Goal: Check status: Check status

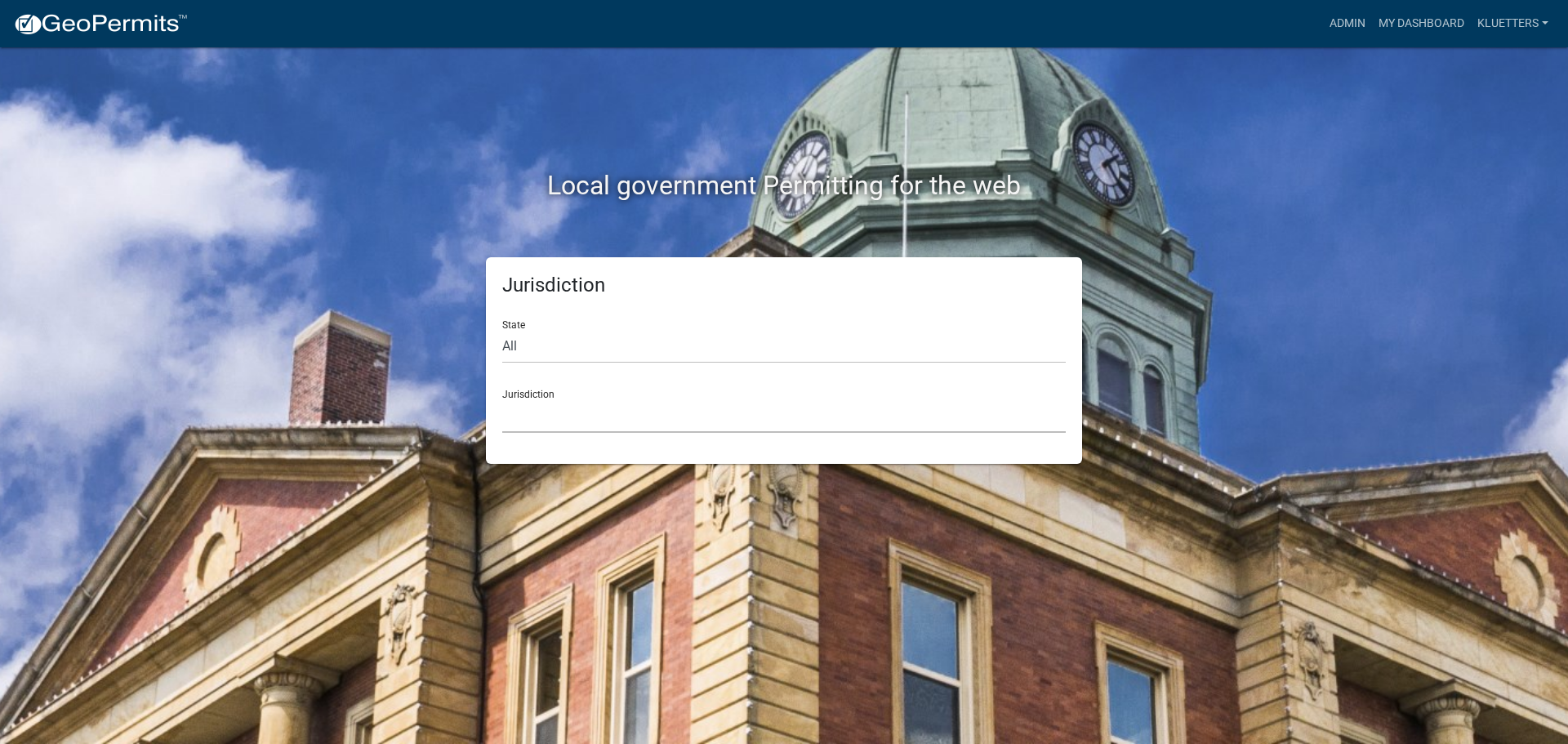
click at [554, 414] on select "[GEOGRAPHIC_DATA], [US_STATE] [GEOGRAPHIC_DATA], [US_STATE][PERSON_NAME][GEOGRA…" at bounding box center [784, 415] width 564 height 33
click at [778, 333] on div "Local government Permitting for the web Jurisdiction State All [US_STATE] [US_S…" at bounding box center [784, 372] width 1568 height 744
click at [778, 20] on link "My Dashboard" at bounding box center [1421, 24] width 98 height 31
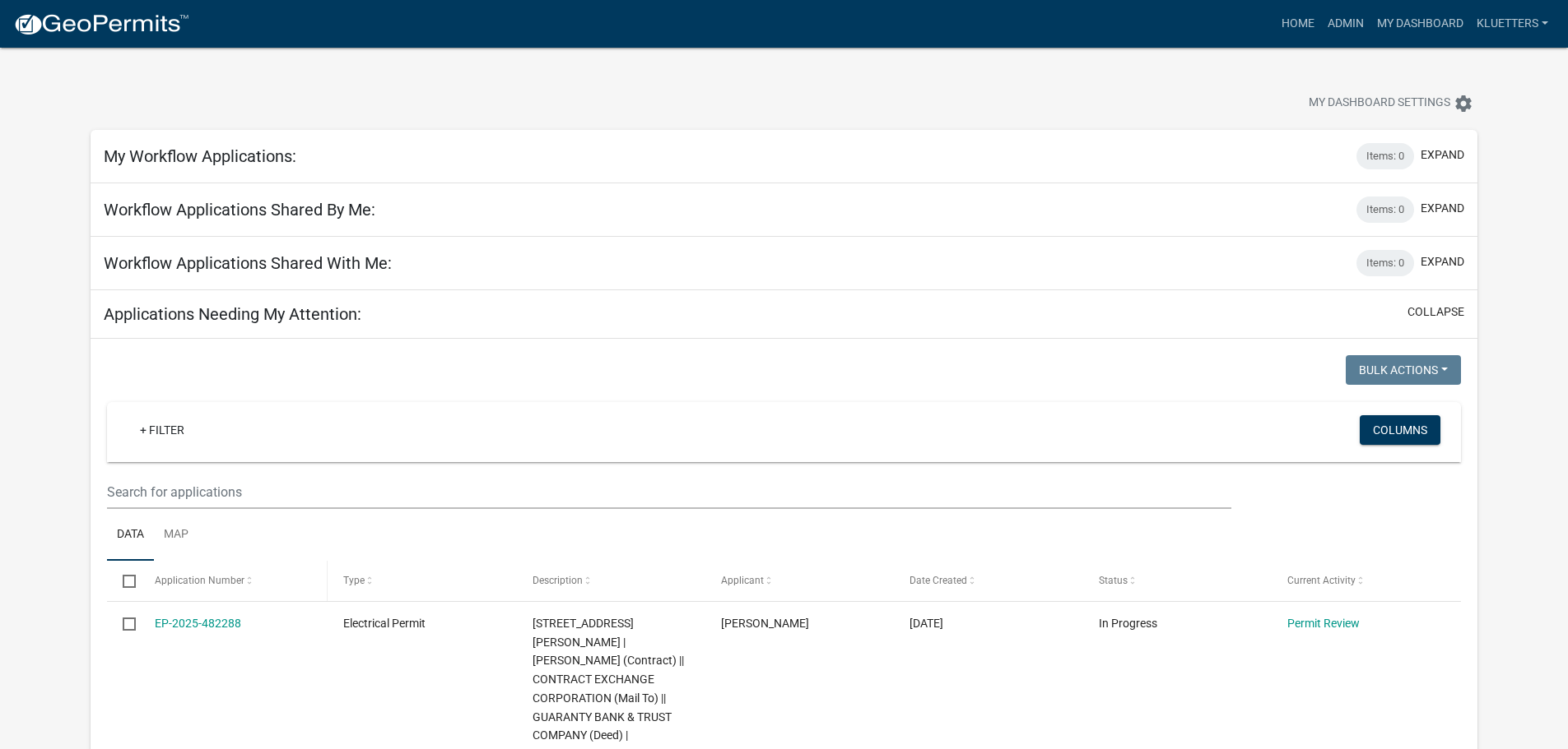
click at [246, 570] on span at bounding box center [250, 581] width 10 height 11
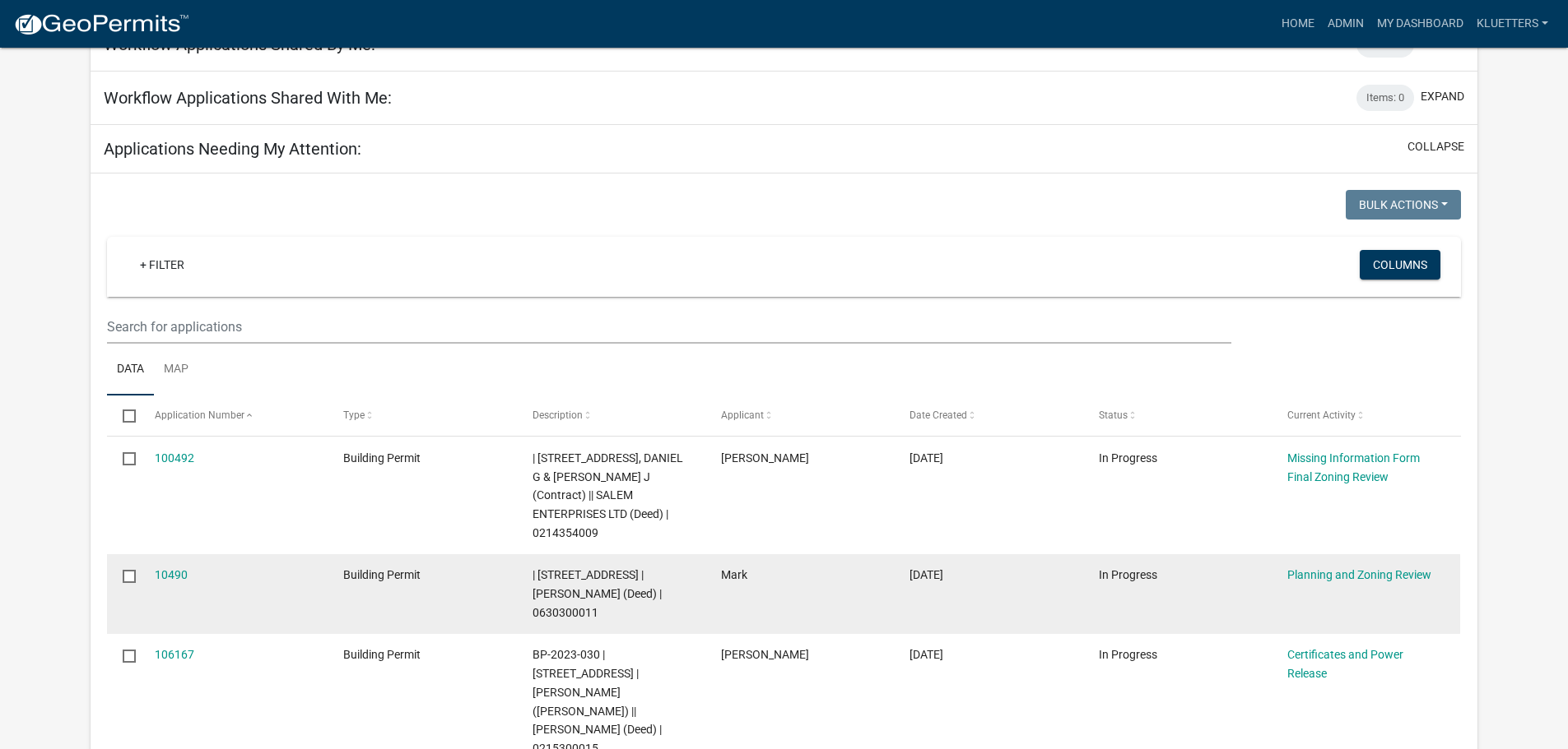
scroll to position [164, 0]
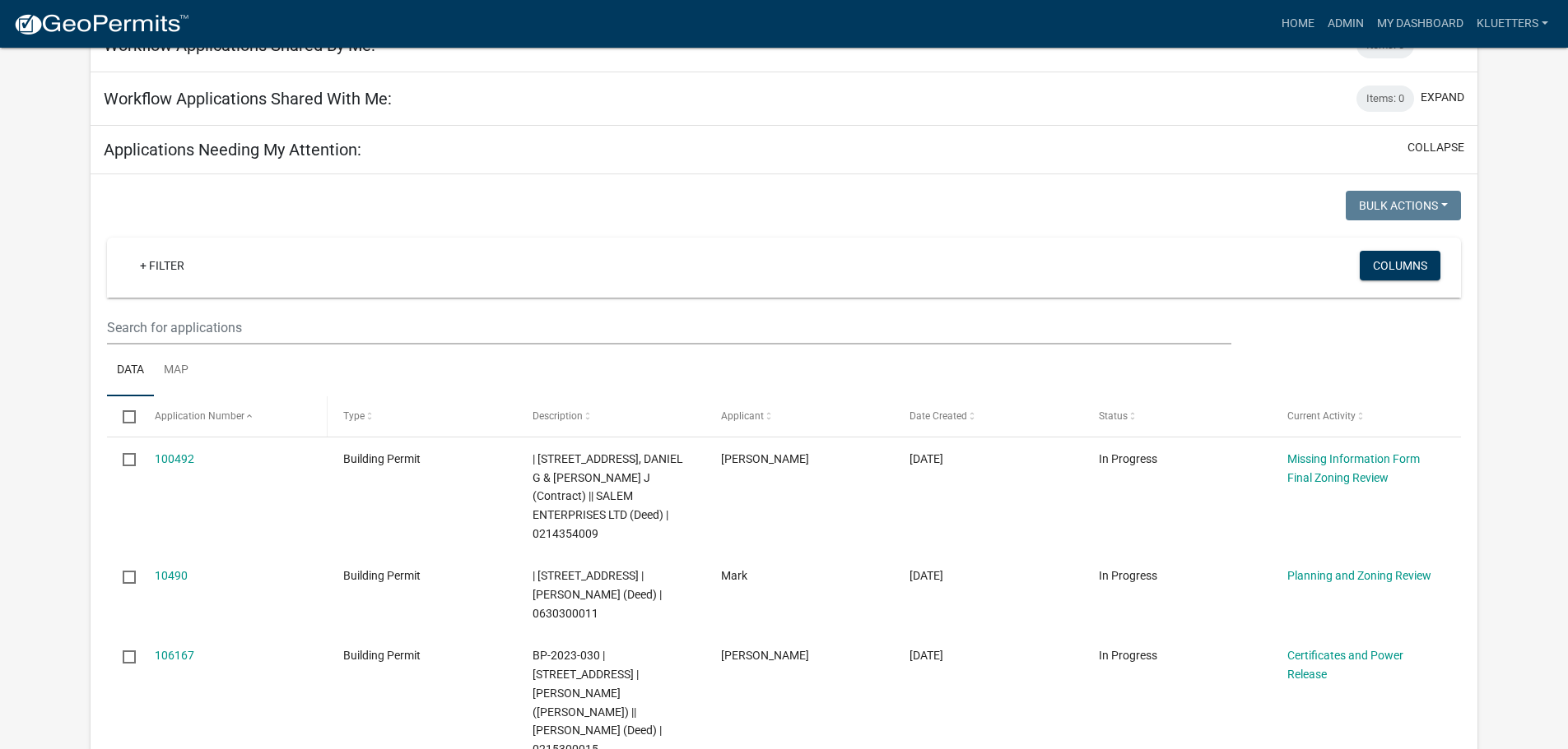
click at [248, 415] on span at bounding box center [250, 416] width 10 height 11
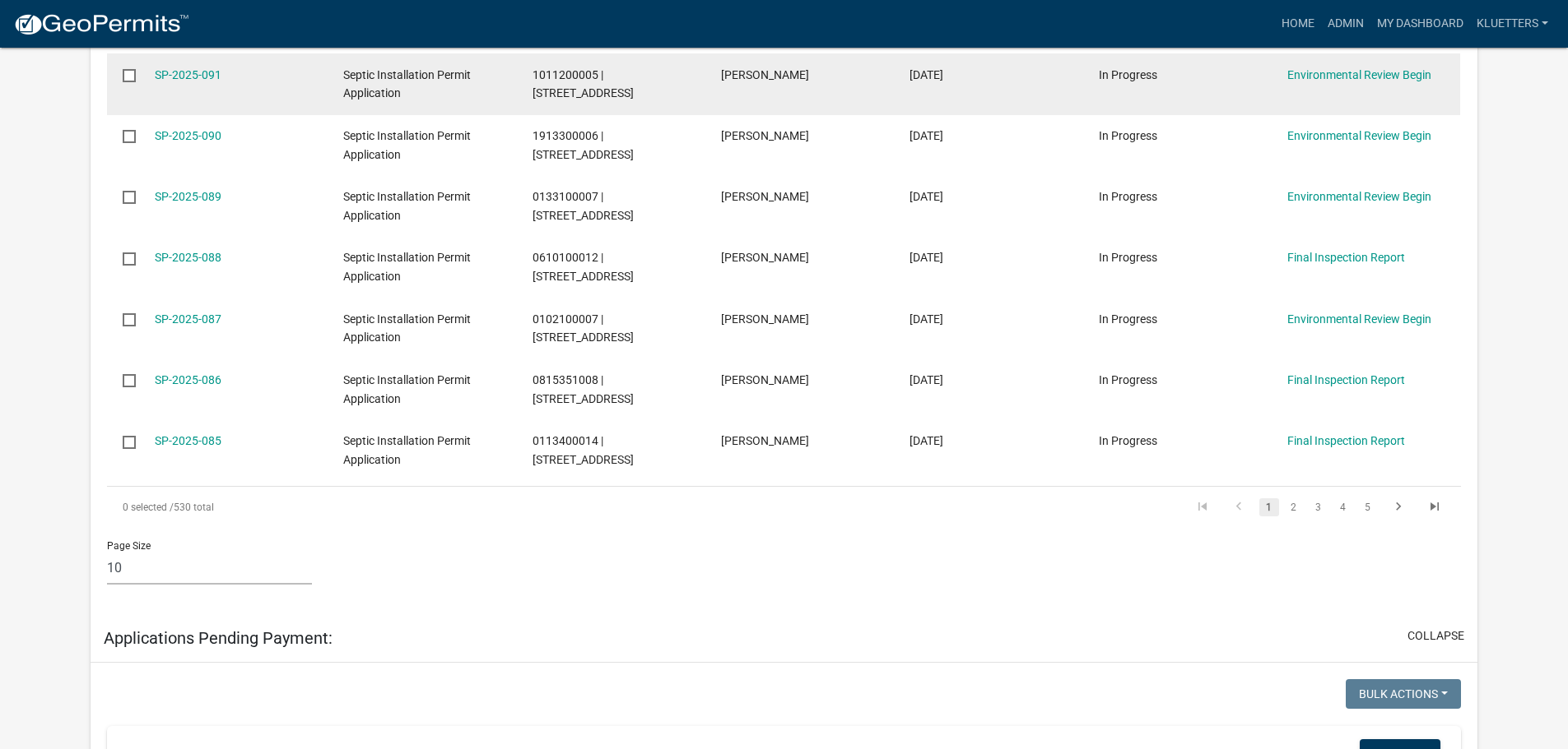
scroll to position [740, 0]
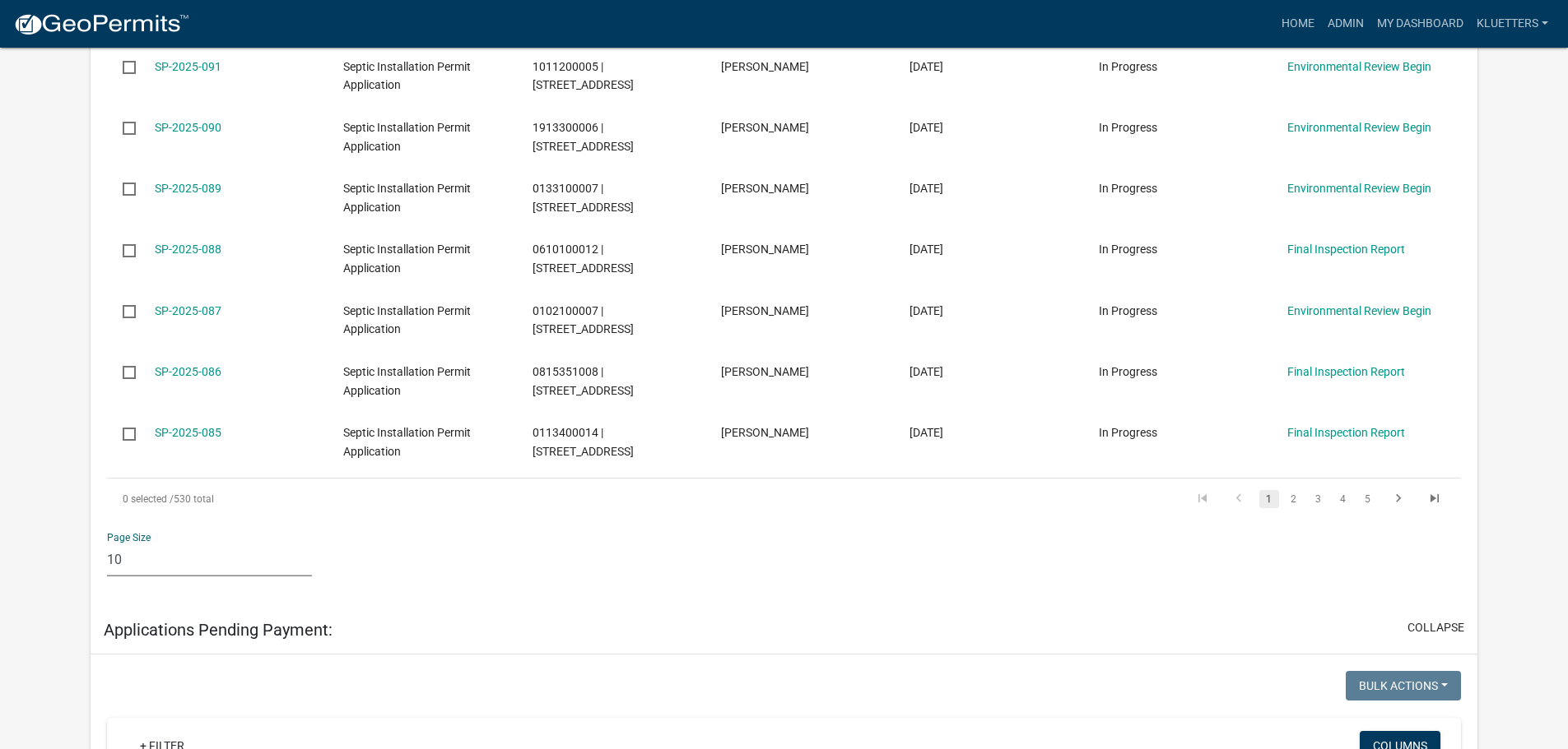
click at [136, 559] on select "10 25 50 100" at bounding box center [210, 559] width 205 height 33
select select "3: 100"
click at [107, 543] on select "10 25 50 100" at bounding box center [210, 559] width 205 height 33
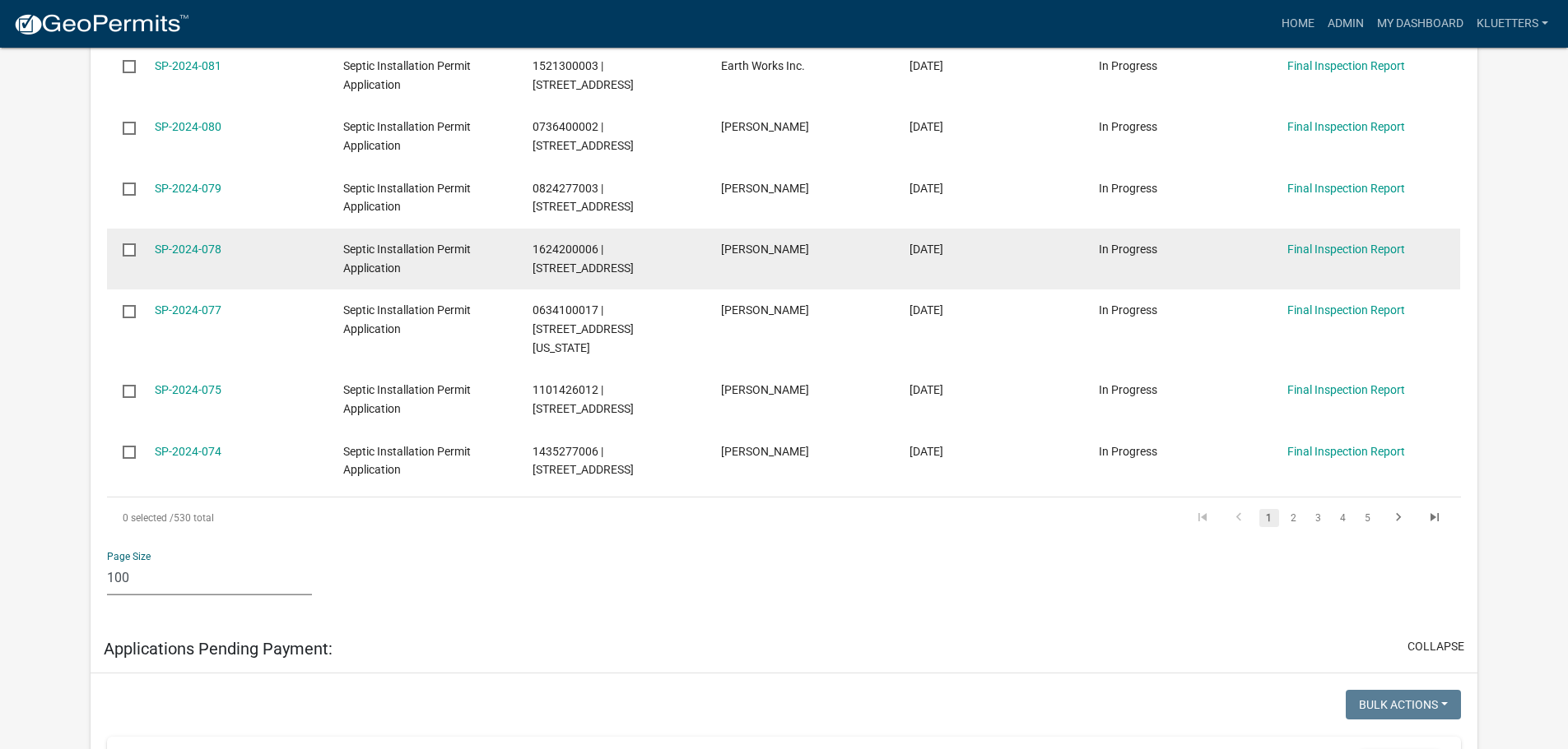
scroll to position [6416, 0]
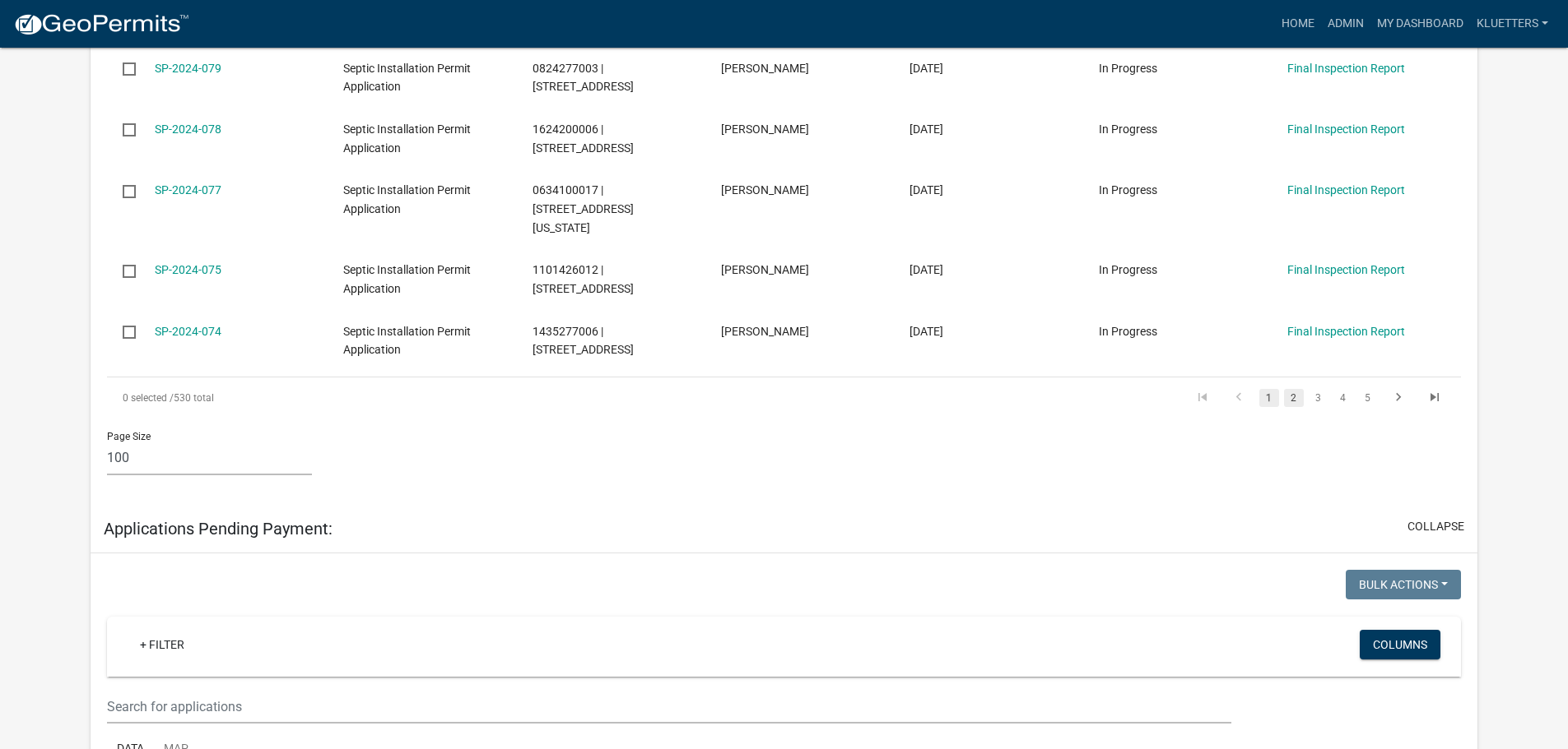
click at [784, 389] on link "2" at bounding box center [1293, 398] width 20 height 18
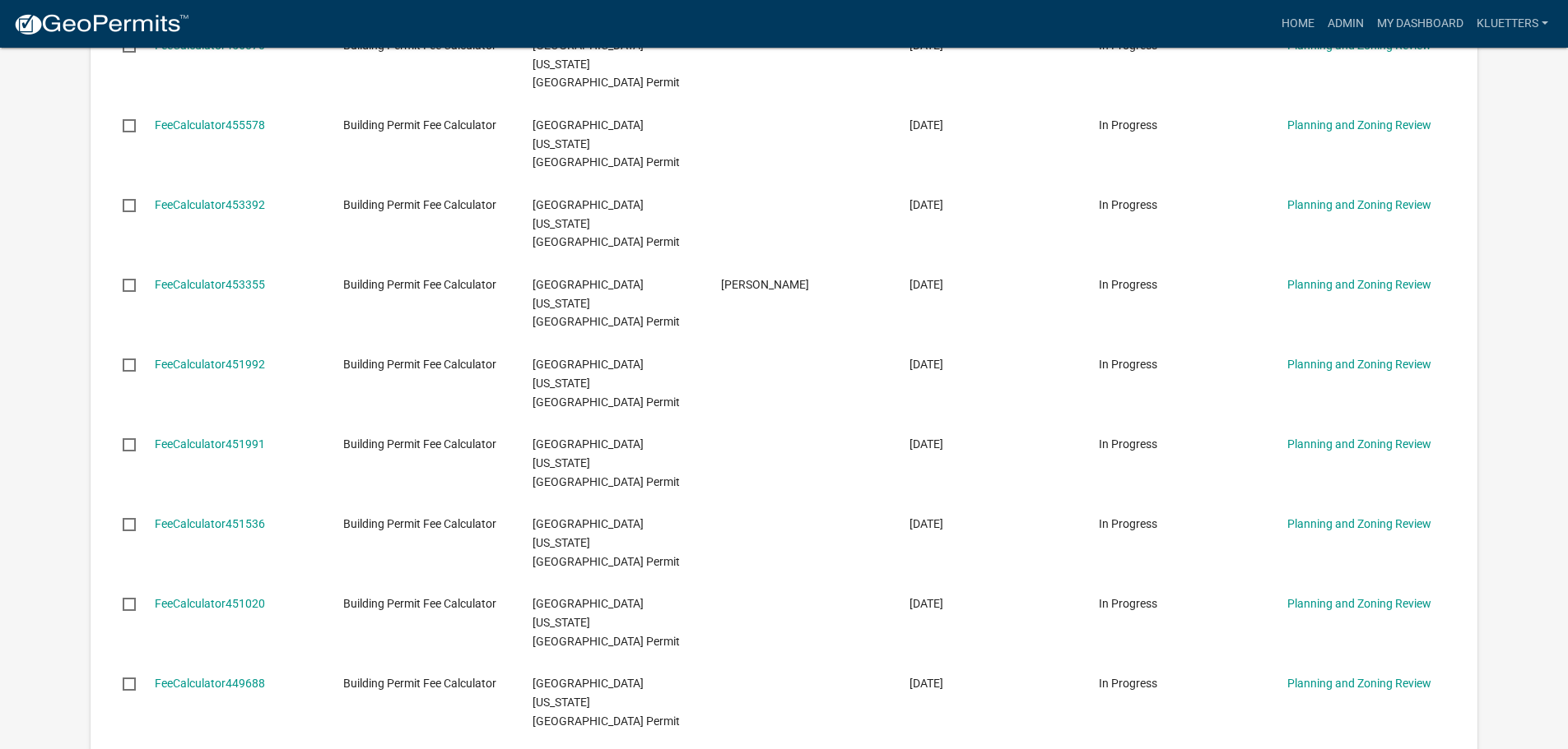
scroll to position [6087, 0]
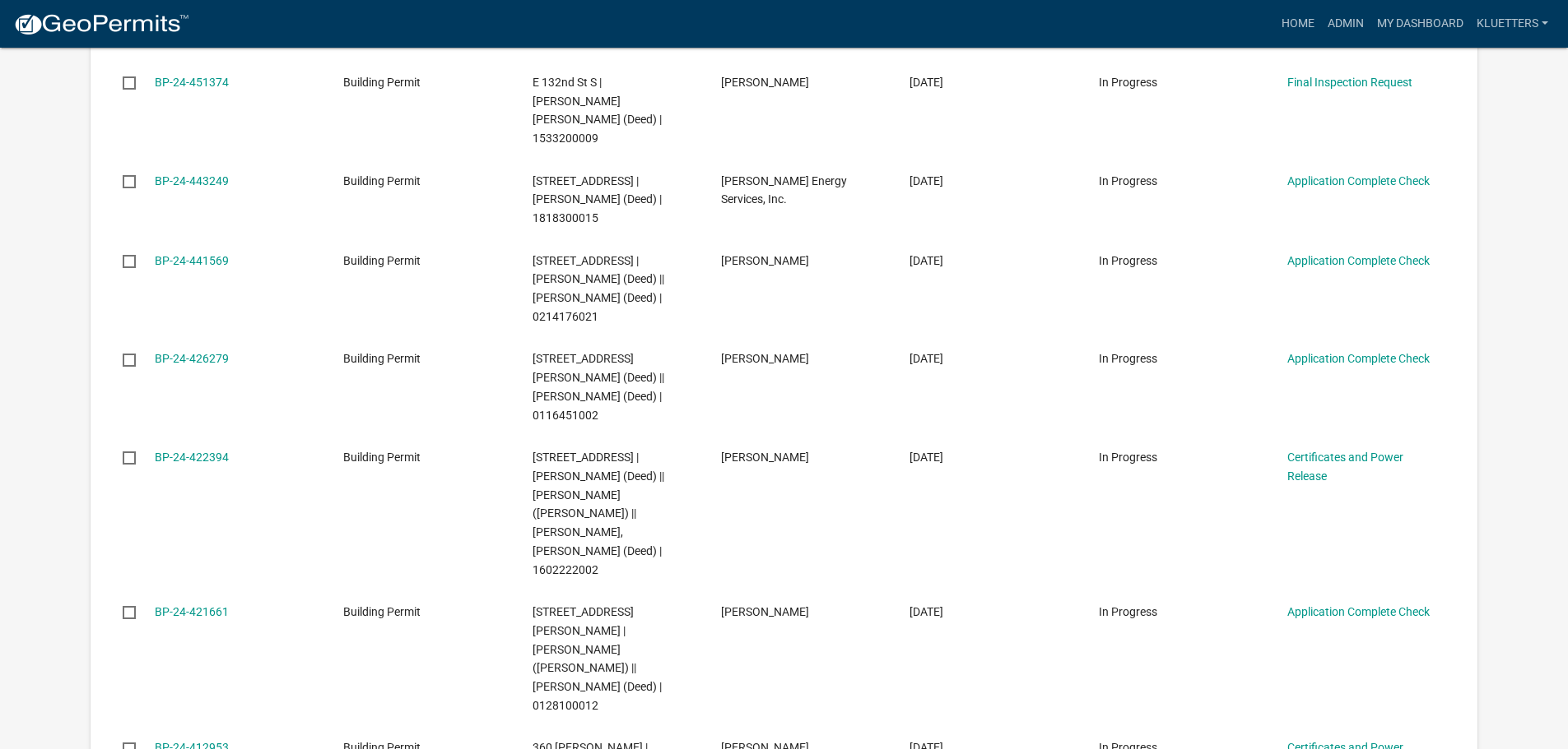
scroll to position [7718, 0]
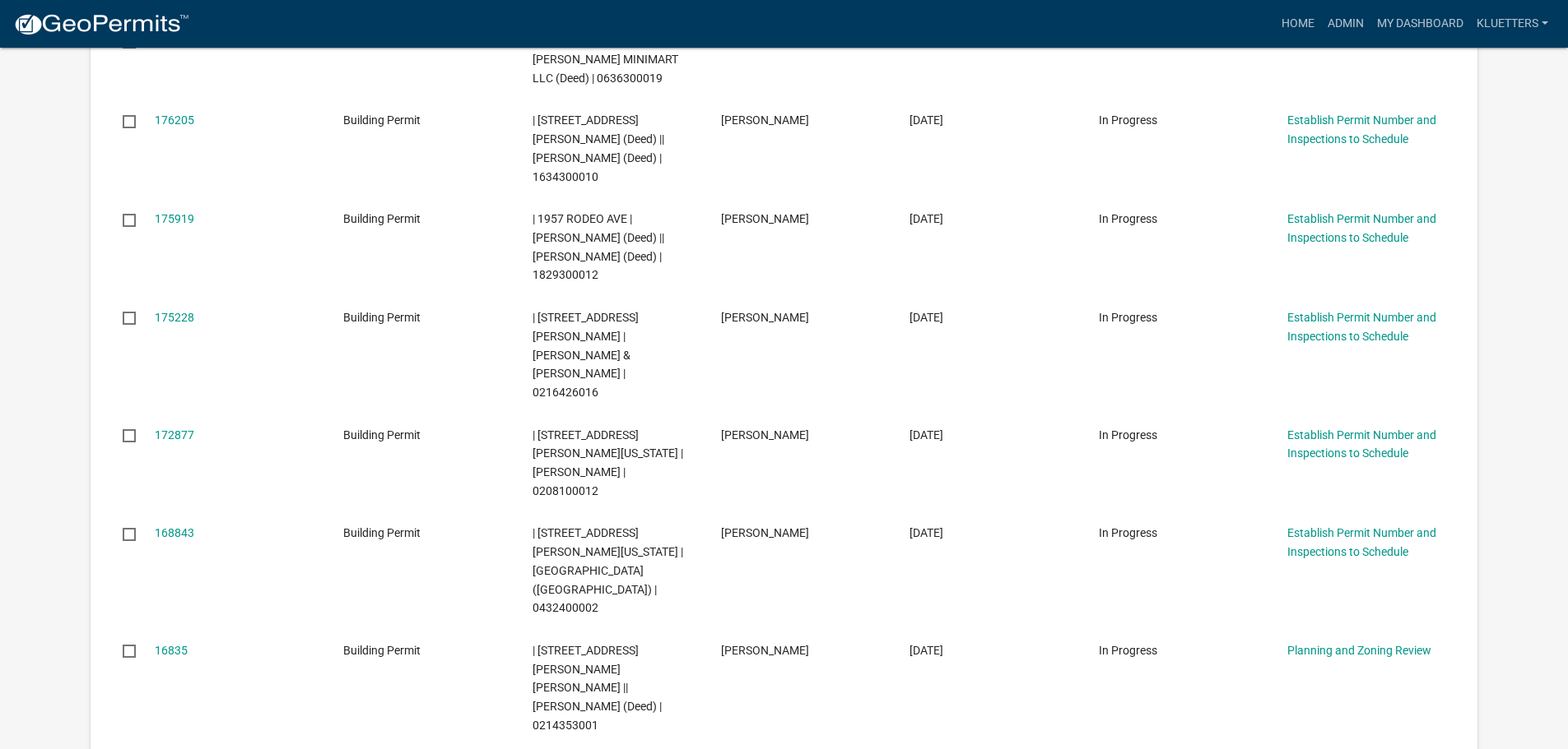
scroll to position [9817, 0]
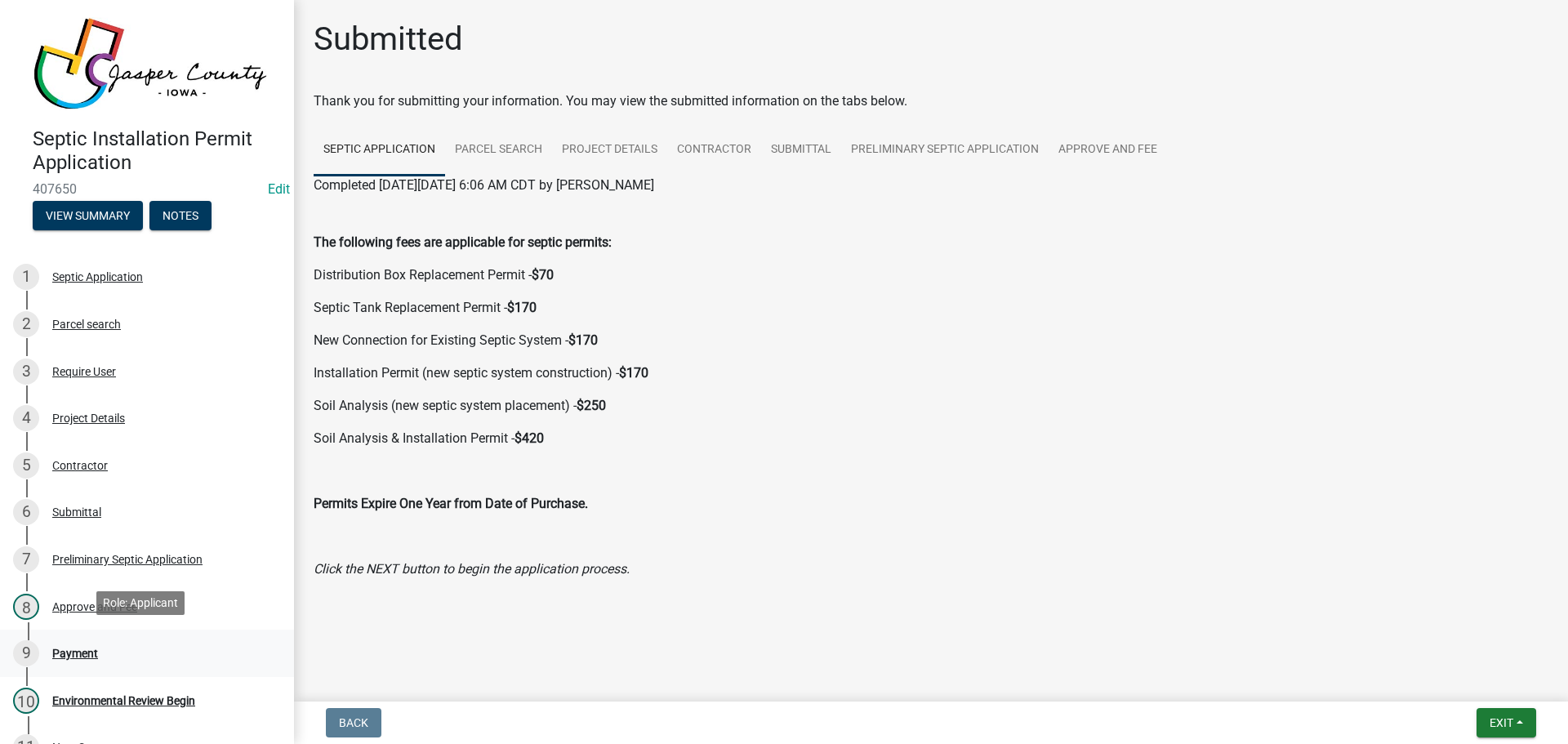
click at [76, 566] on div "Payment" at bounding box center [76, 653] width 46 height 11
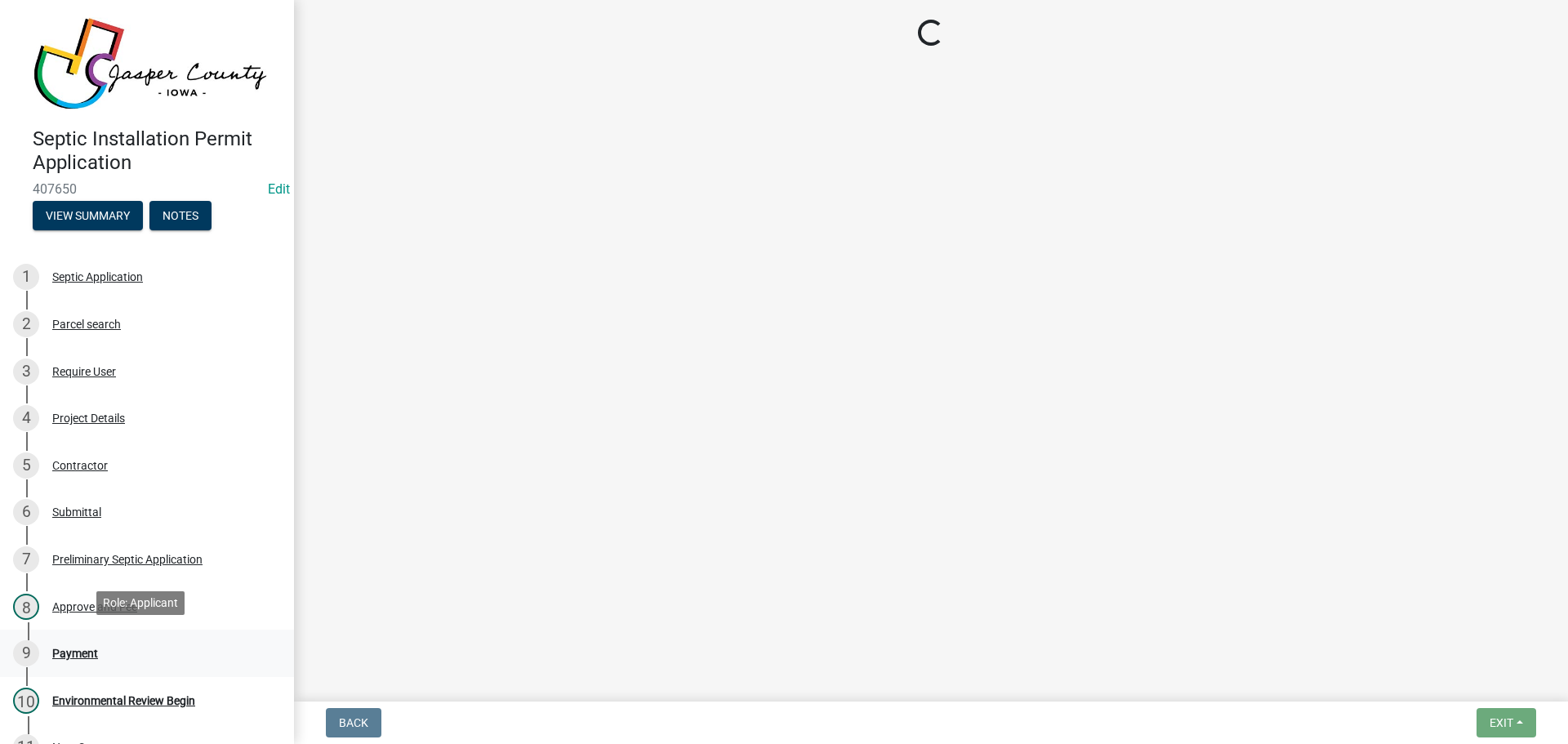
select select "3: 3"
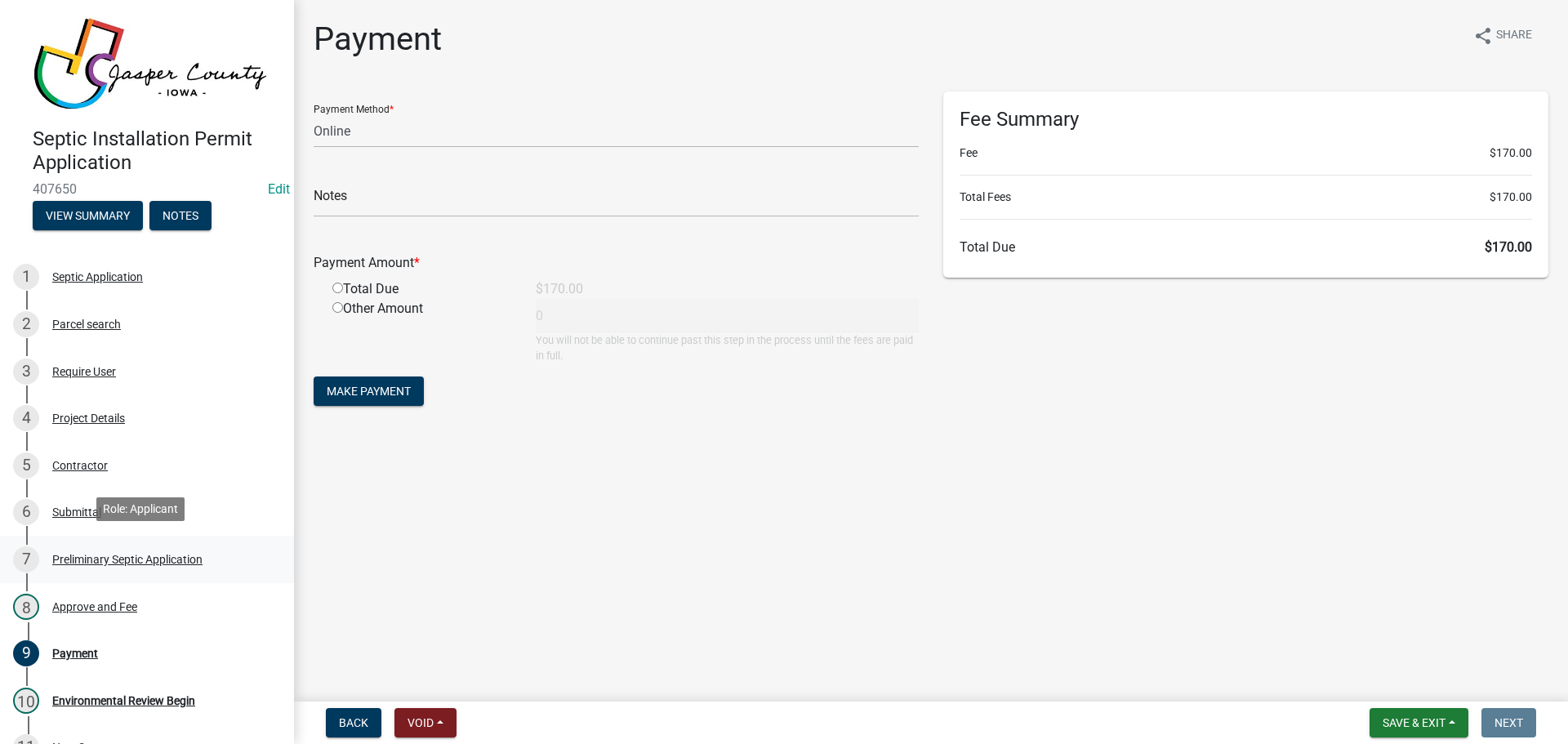
click at [124, 554] on div "Preliminary Septic Application" at bounding box center [127, 559] width 150 height 11
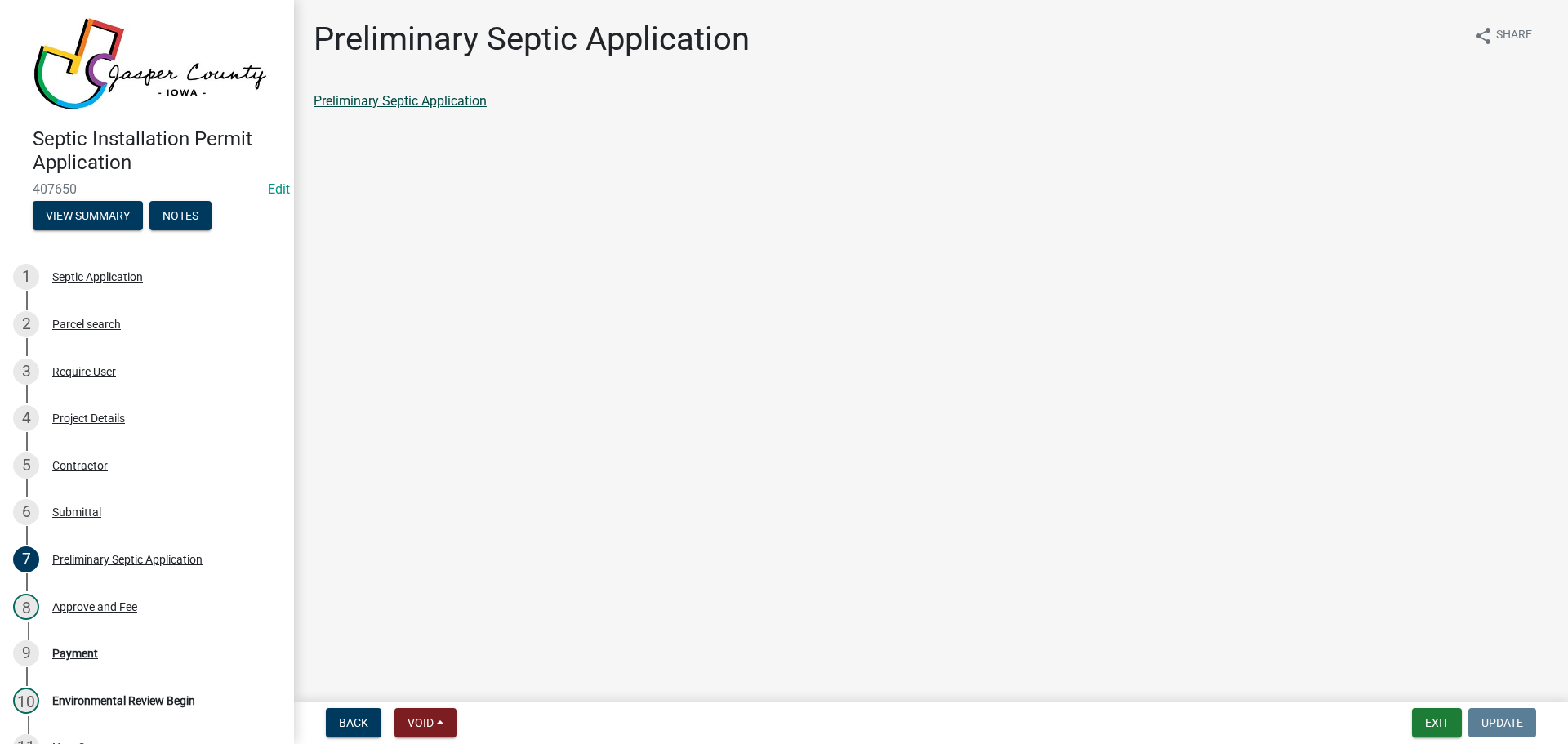
click at [441, 102] on link "Preliminary Septic Application" at bounding box center [400, 101] width 173 height 15
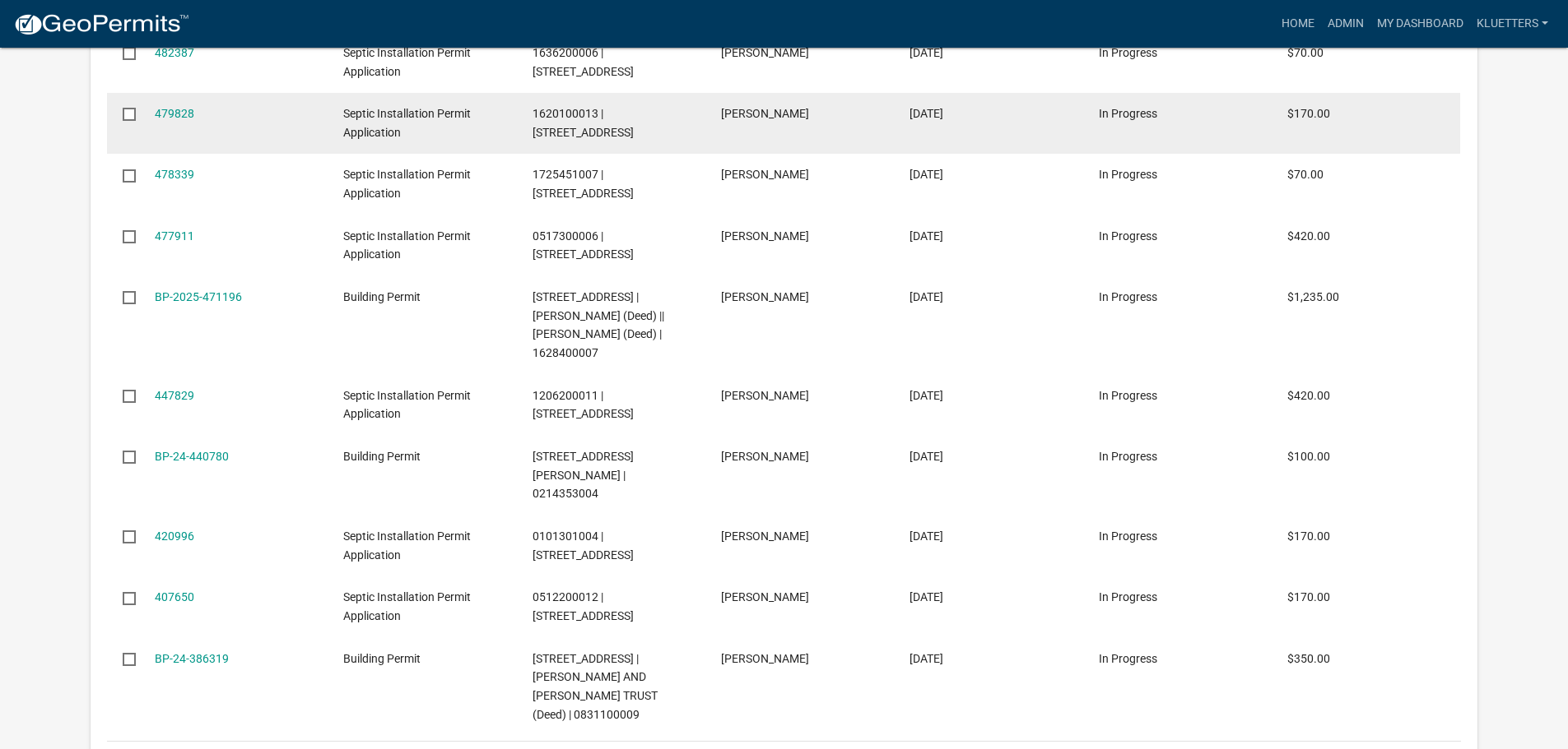
scroll to position [658, 0]
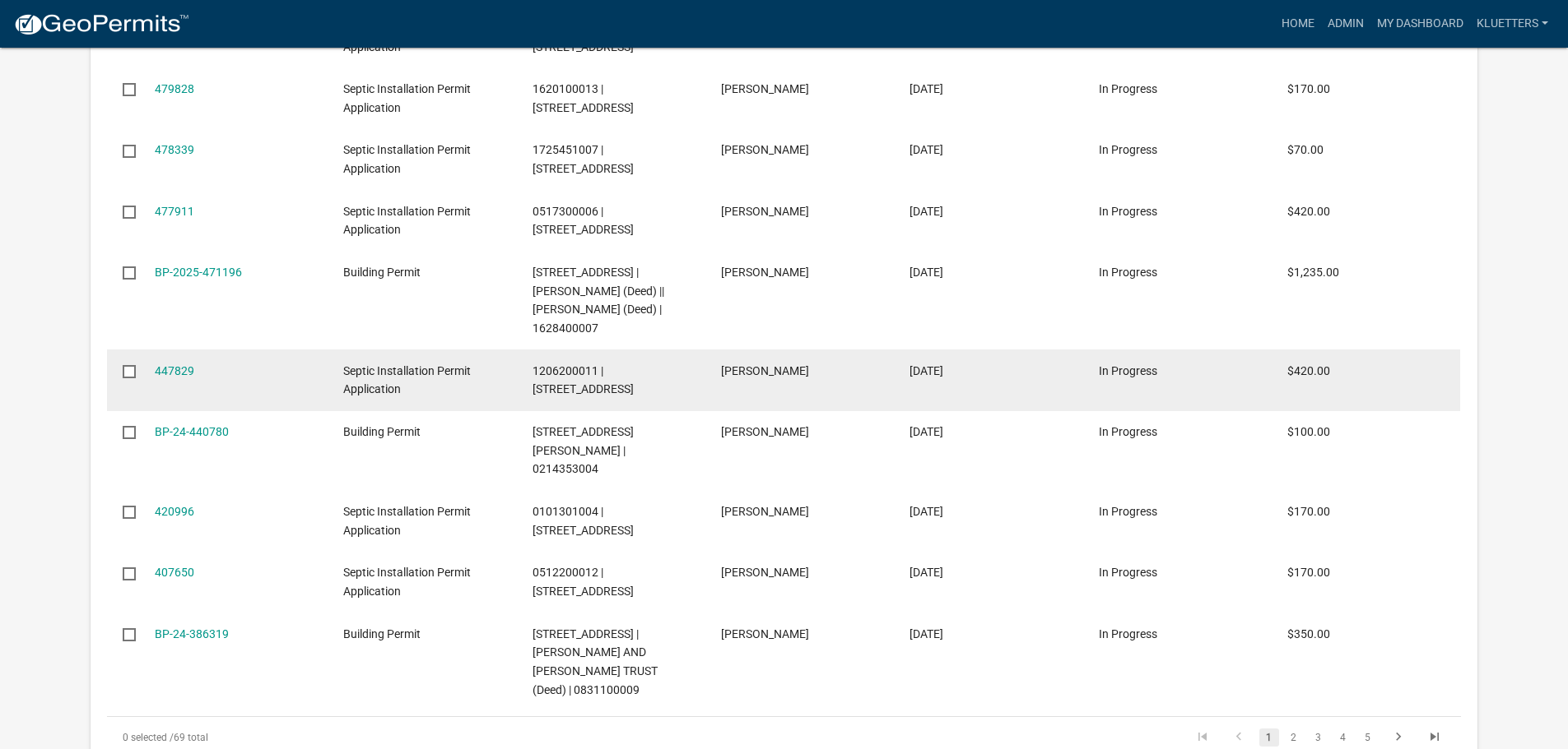
select select "3: 100"
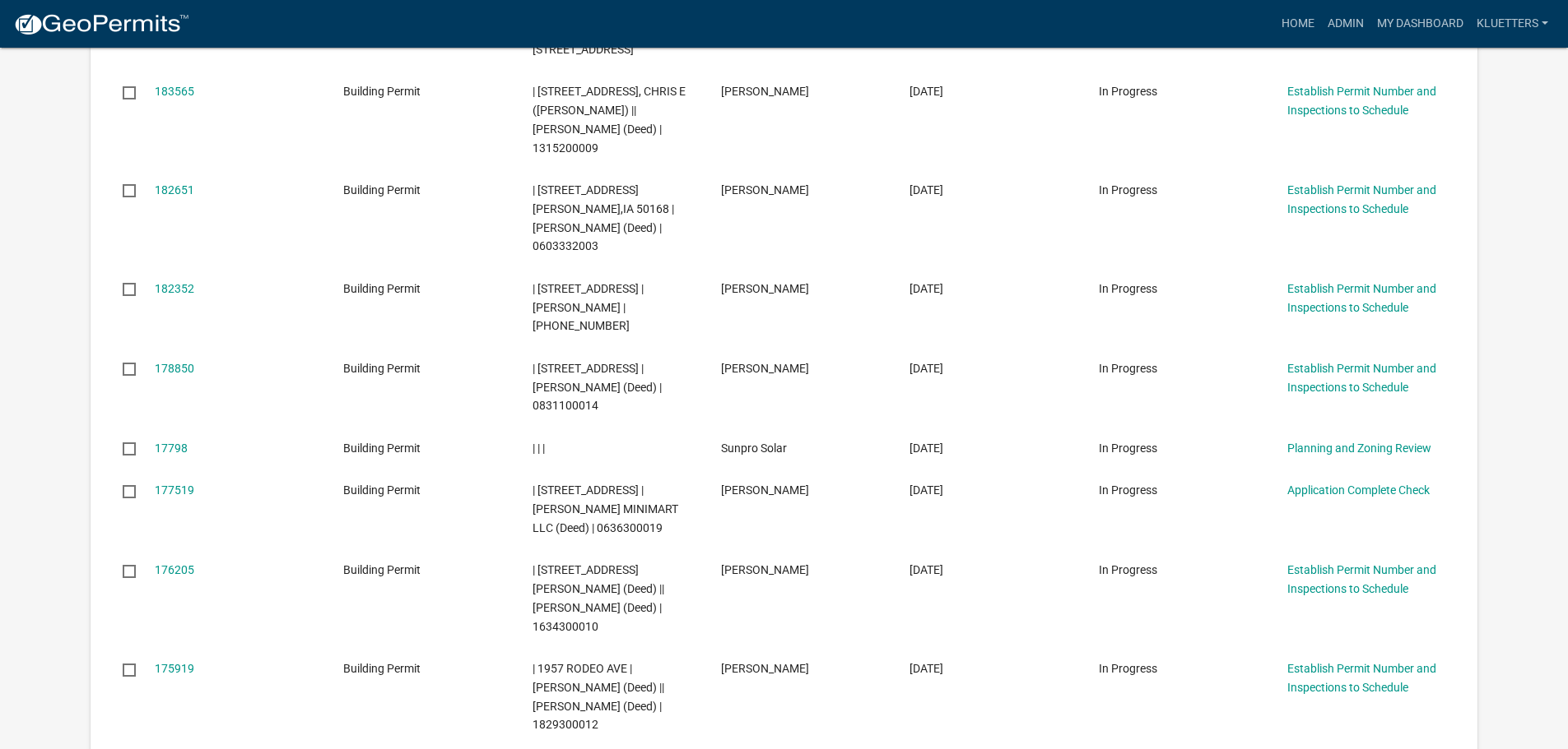
scroll to position [9378, 0]
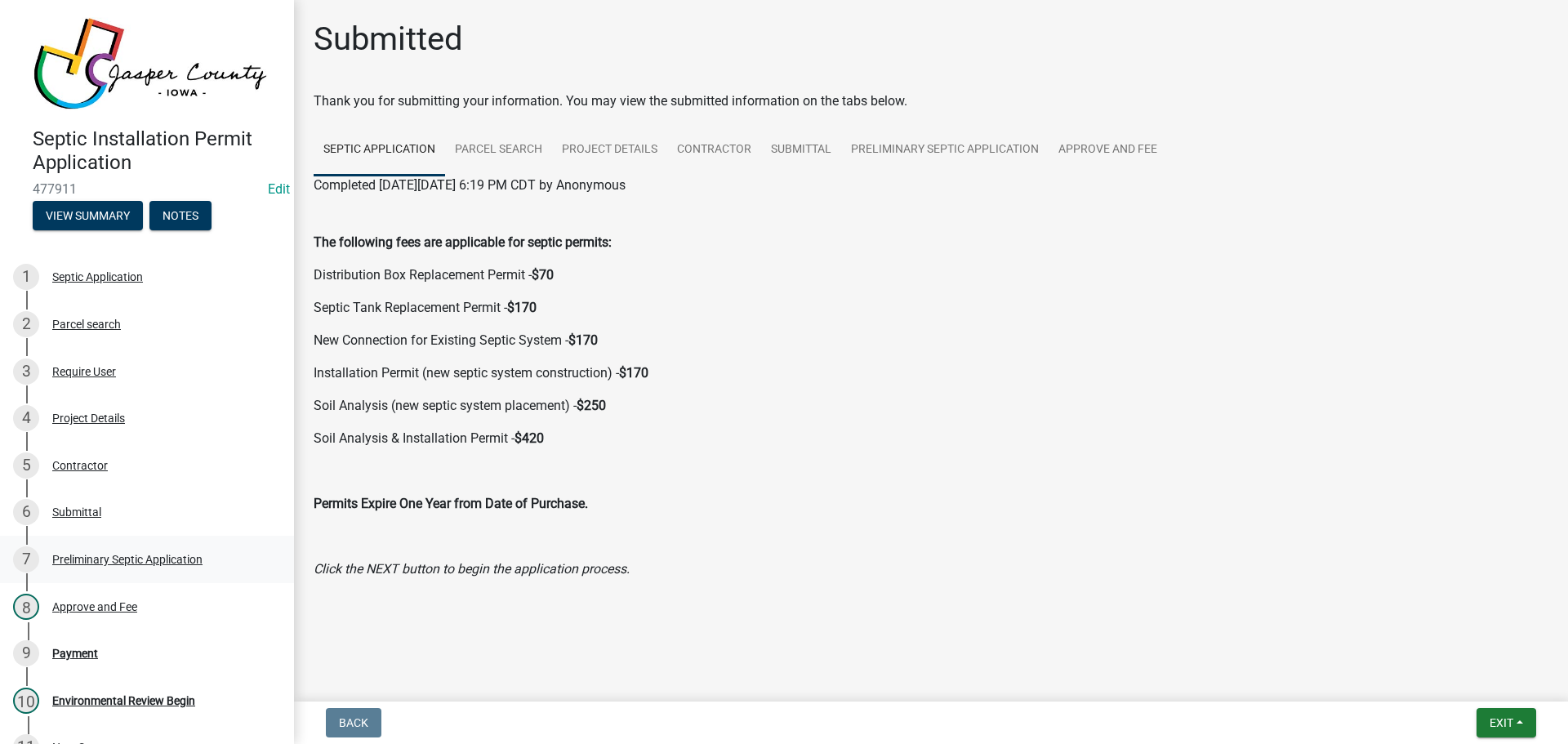
click at [144, 556] on div "Preliminary Septic Application" at bounding box center [127, 559] width 150 height 11
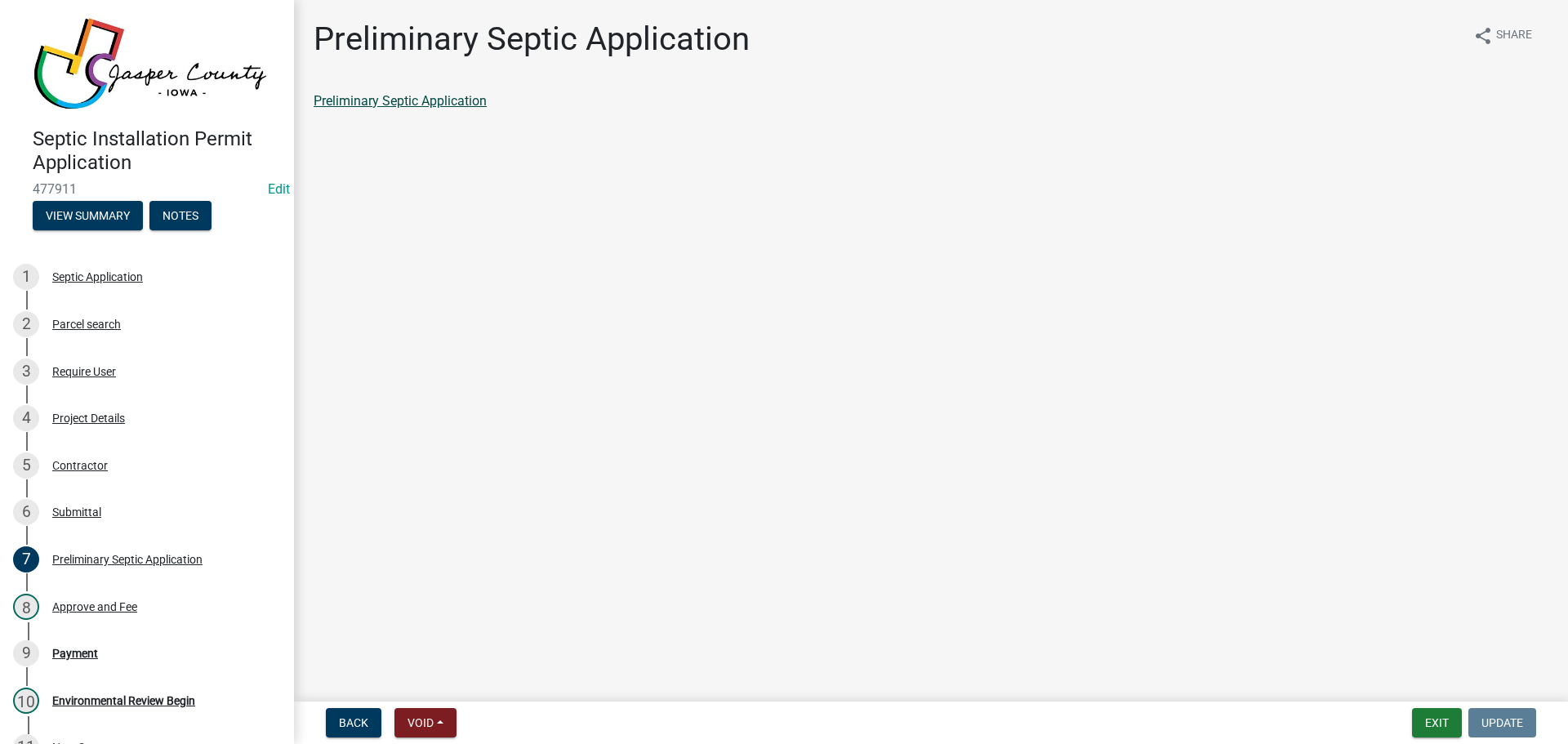
click at [427, 99] on link "Preliminary Septic Application" at bounding box center [400, 101] width 173 height 15
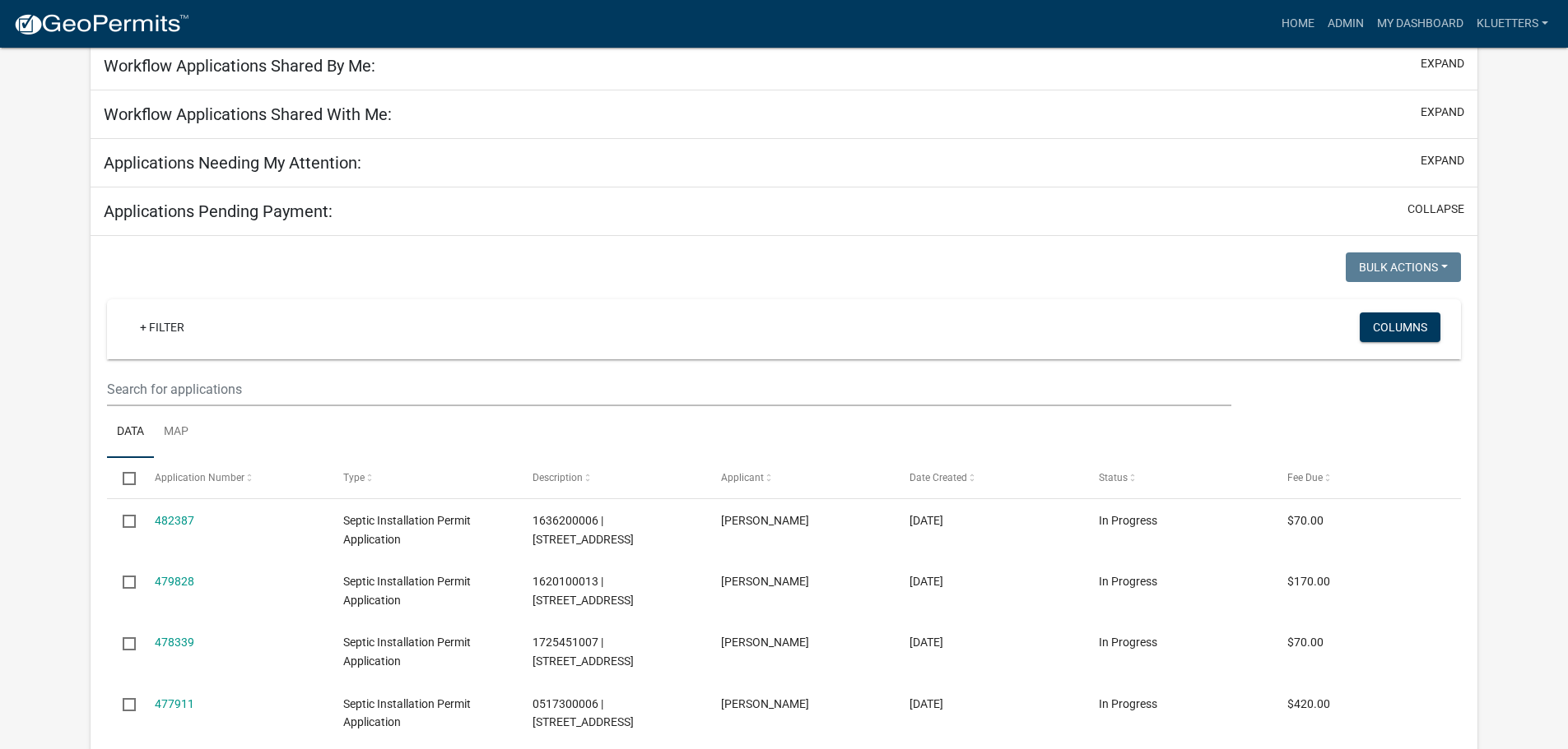
scroll to position [247, 0]
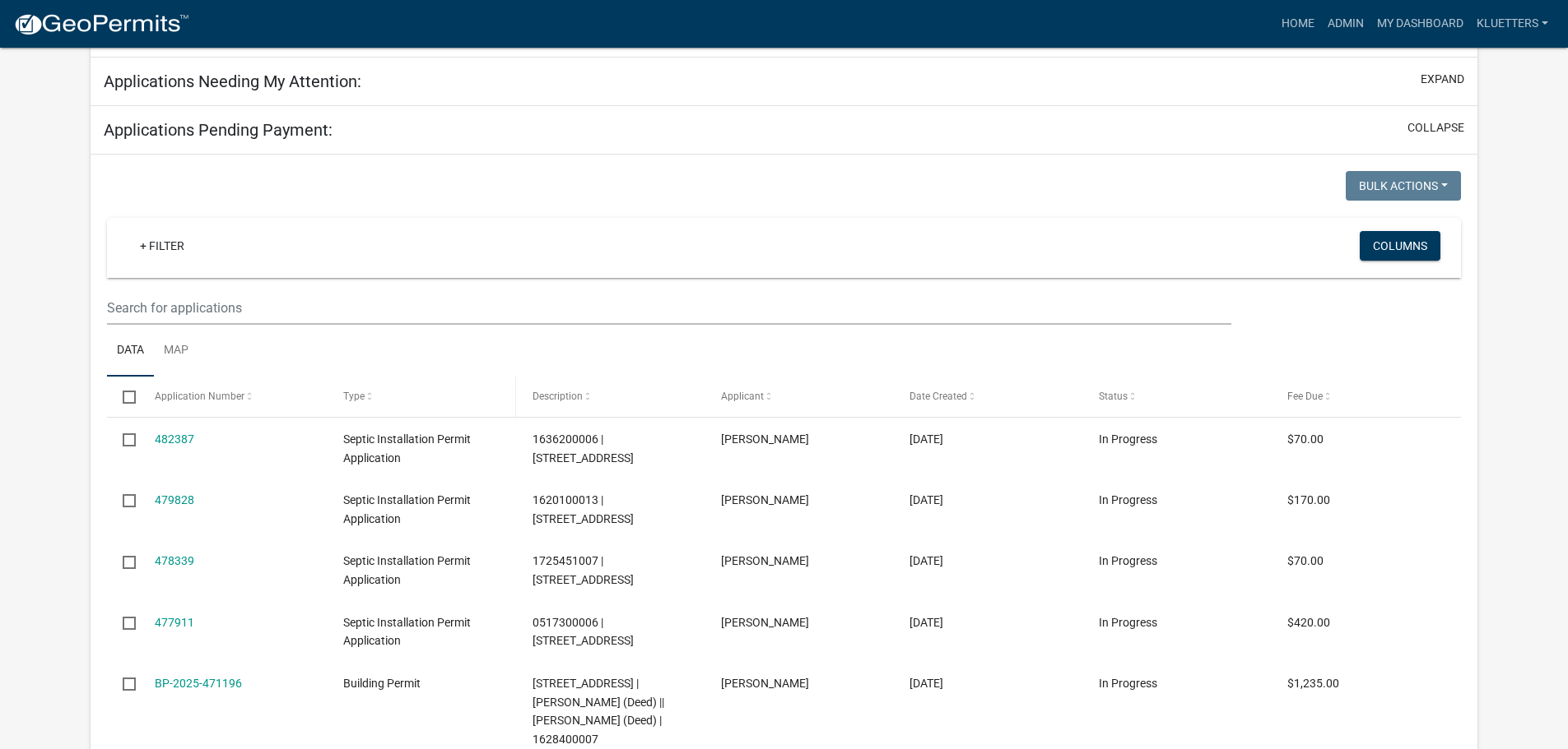
select select "3: 100"
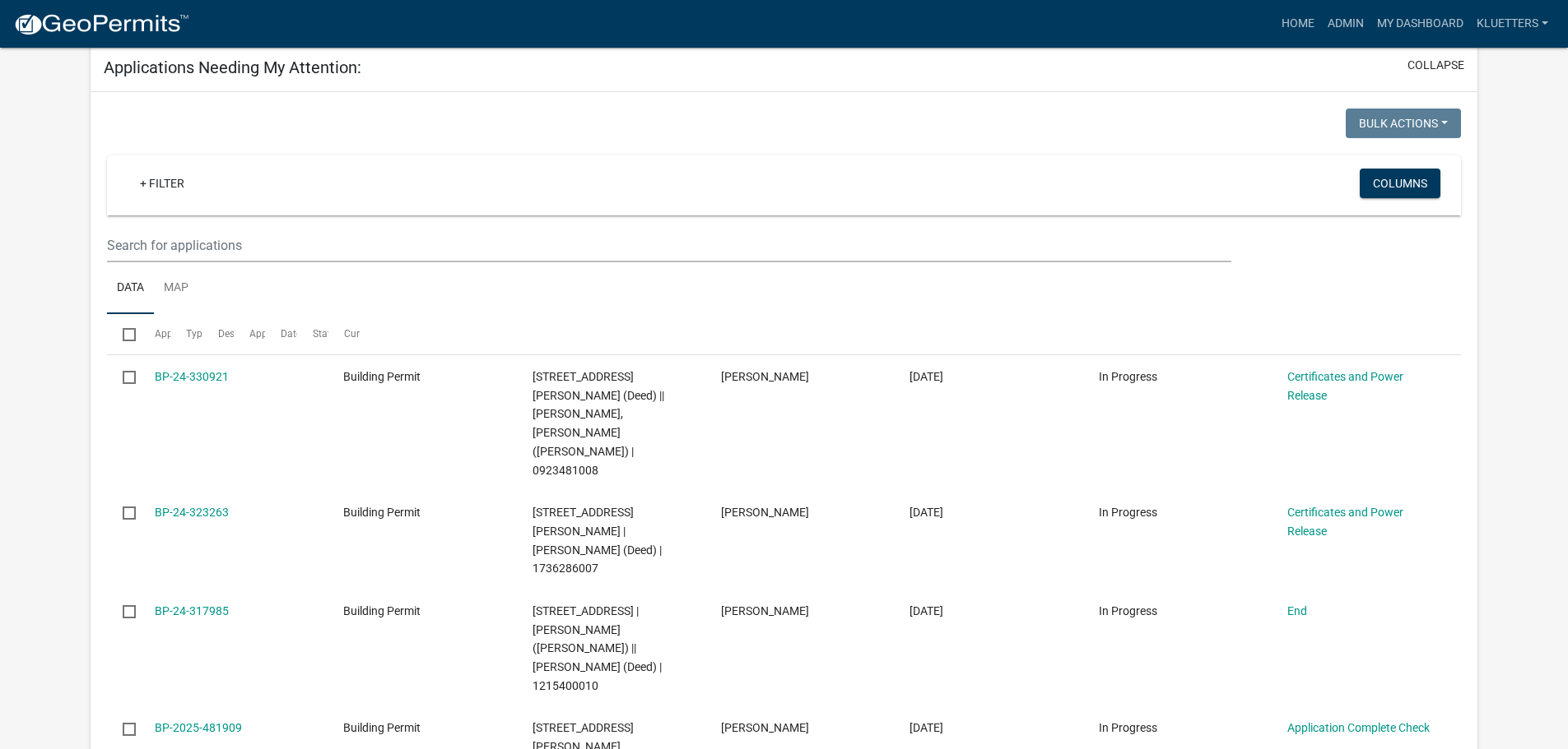
scroll to position [223, 0]
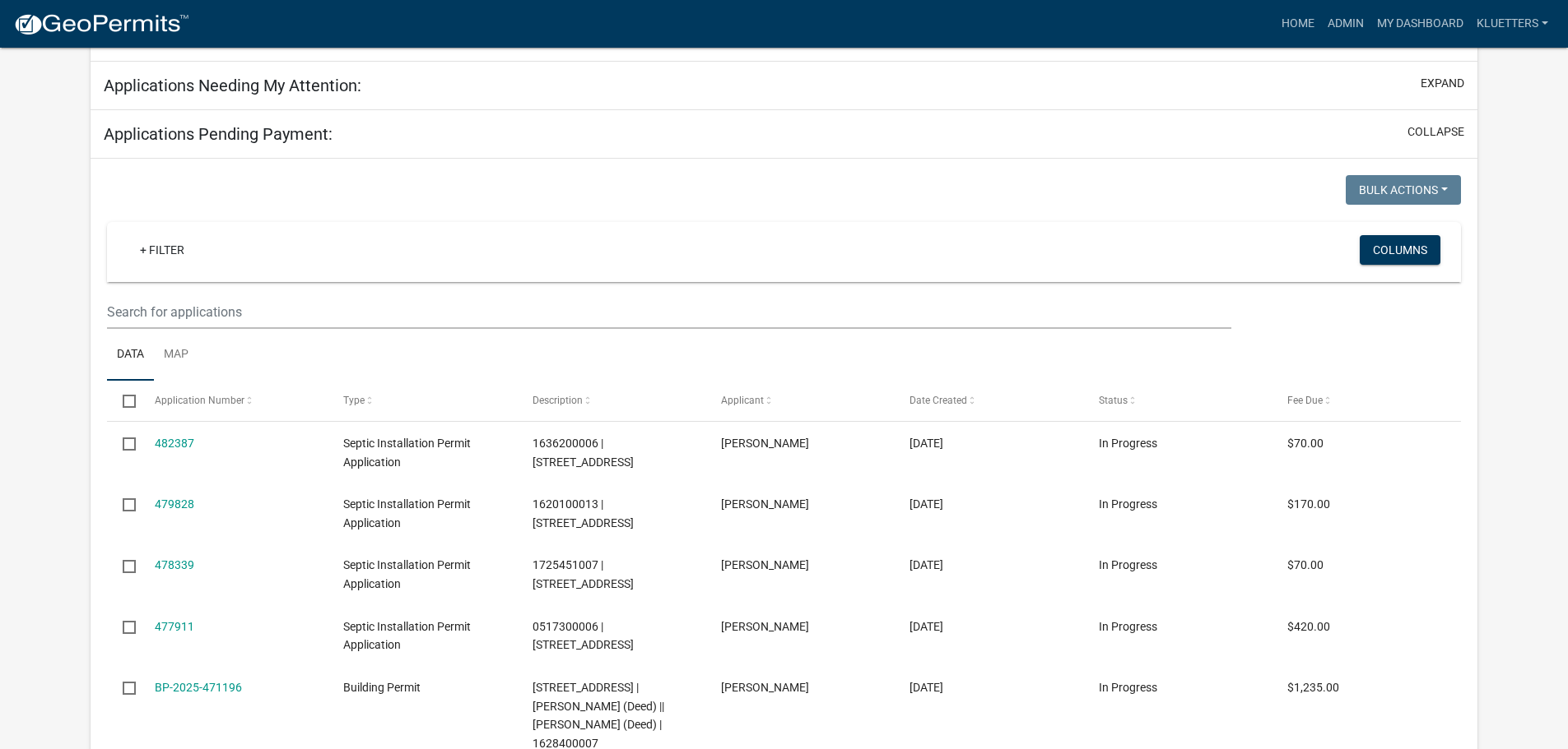
scroll to position [247, 0]
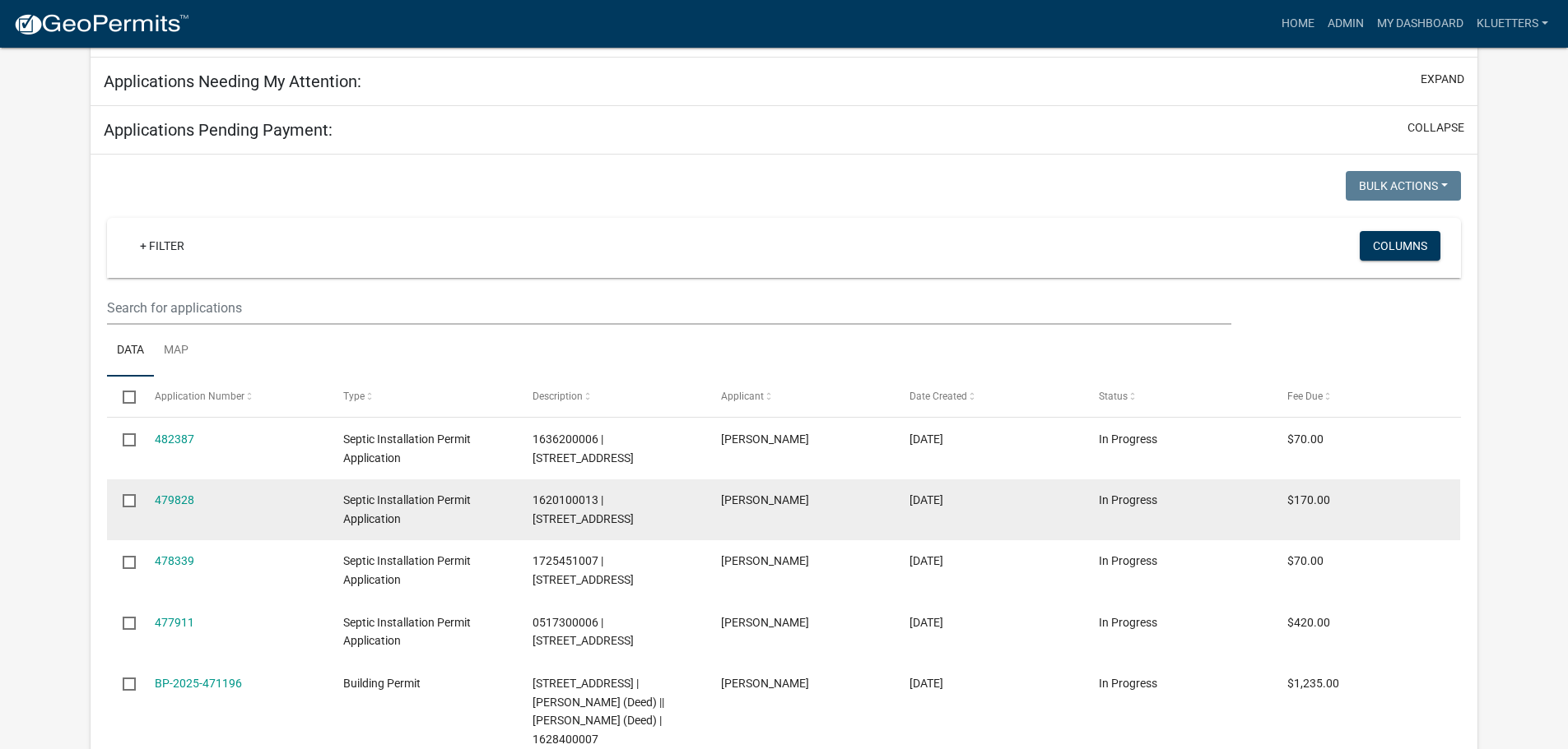
select select "3: 100"
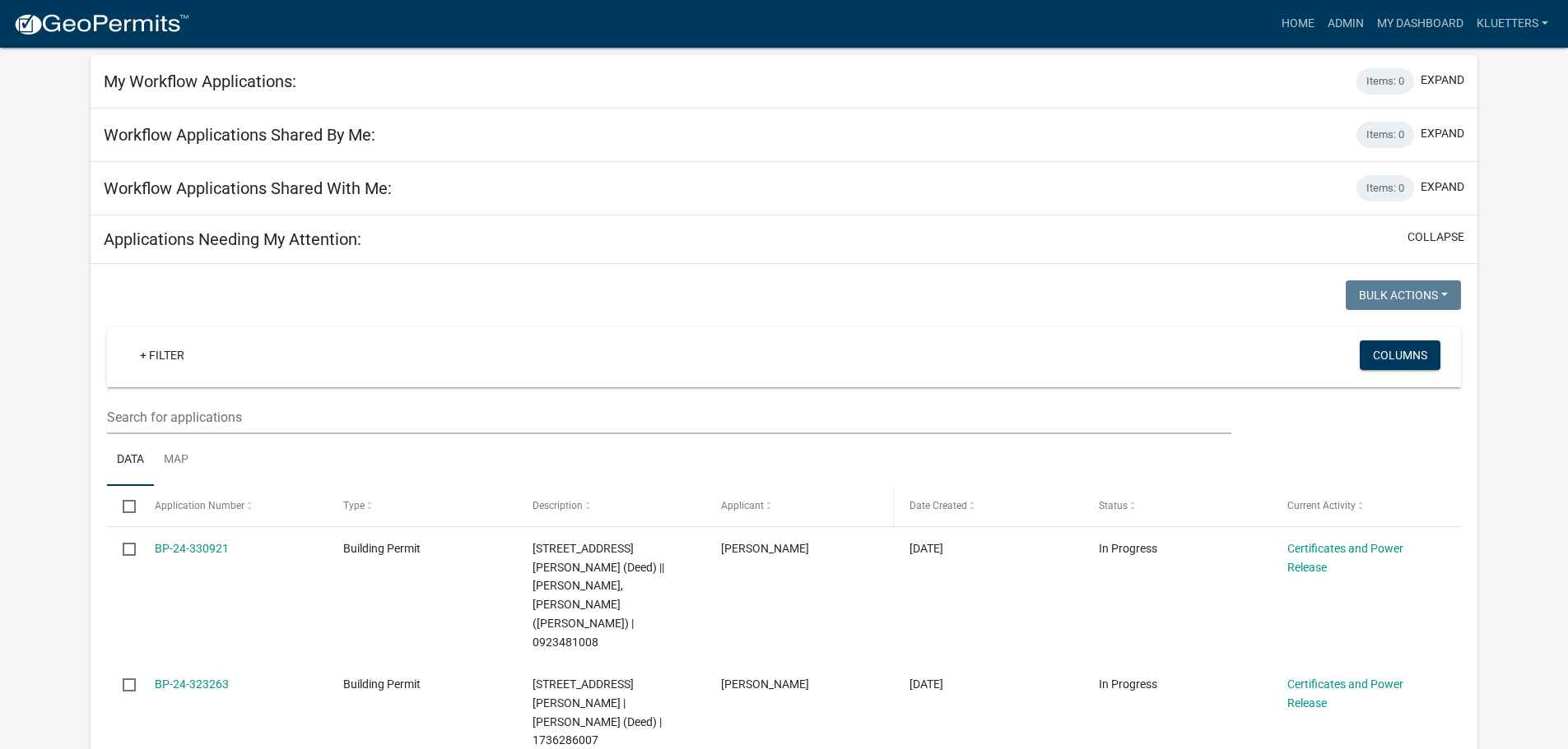
scroll to position [0, 0]
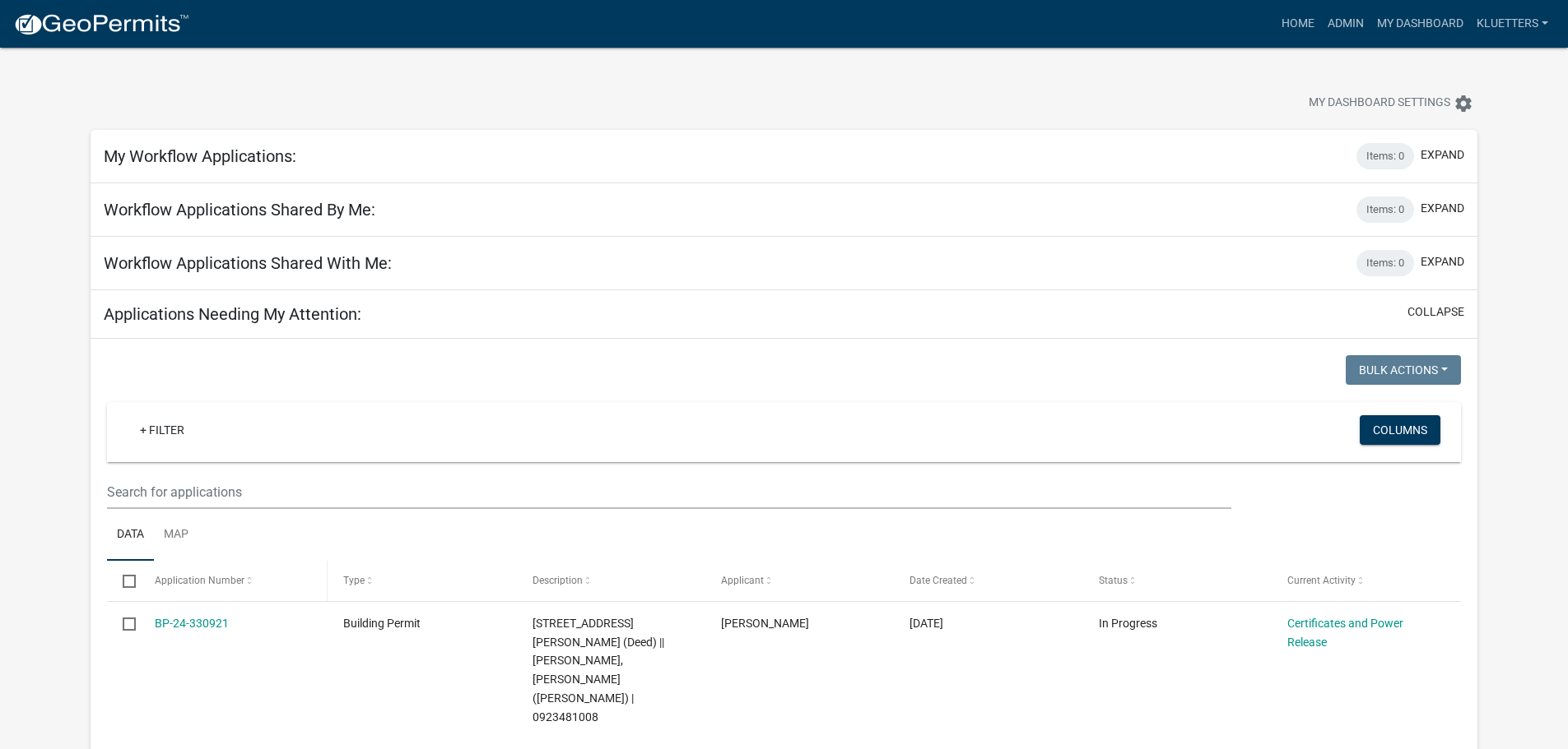
click at [246, 570] on span at bounding box center [250, 581] width 10 height 11
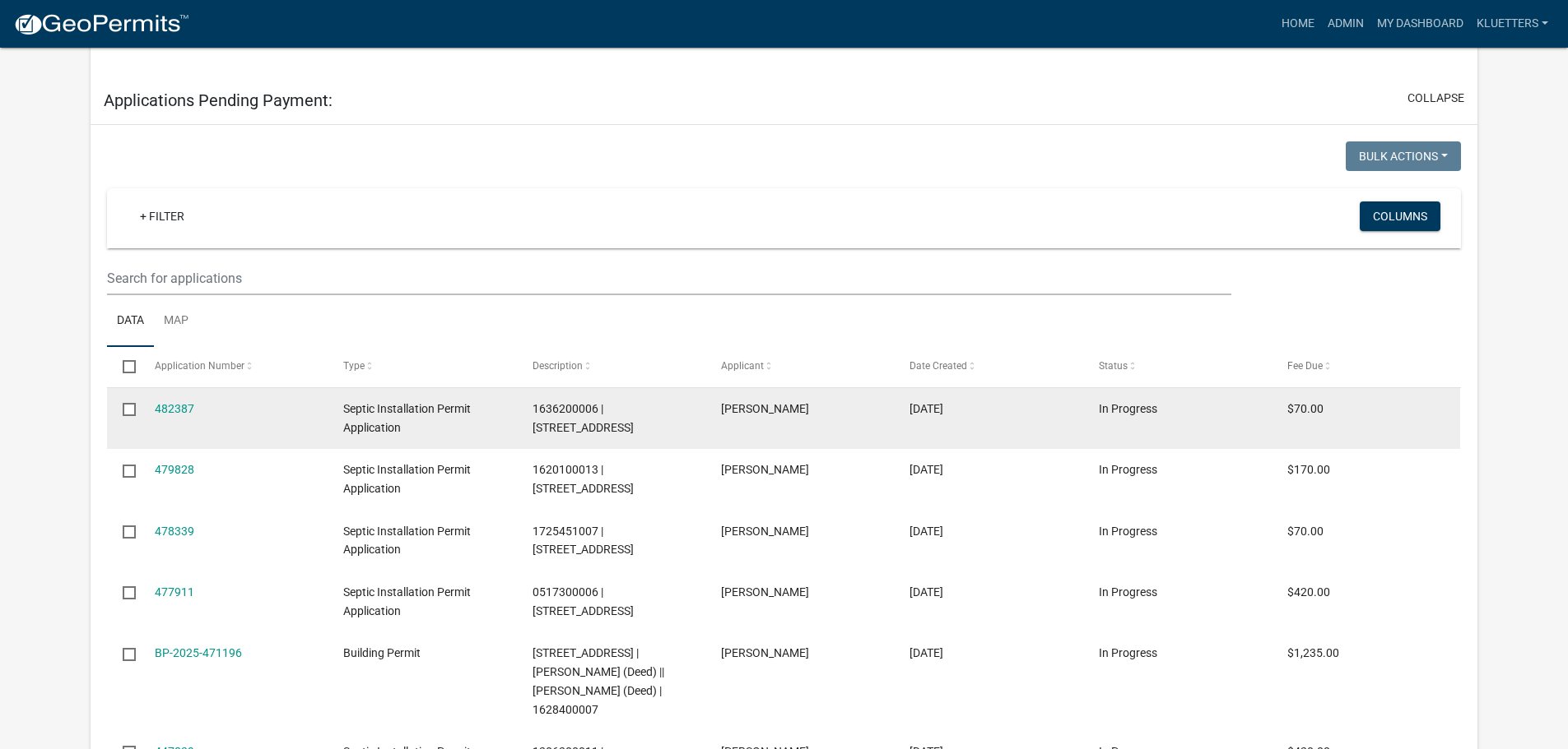
scroll to position [6827, 0]
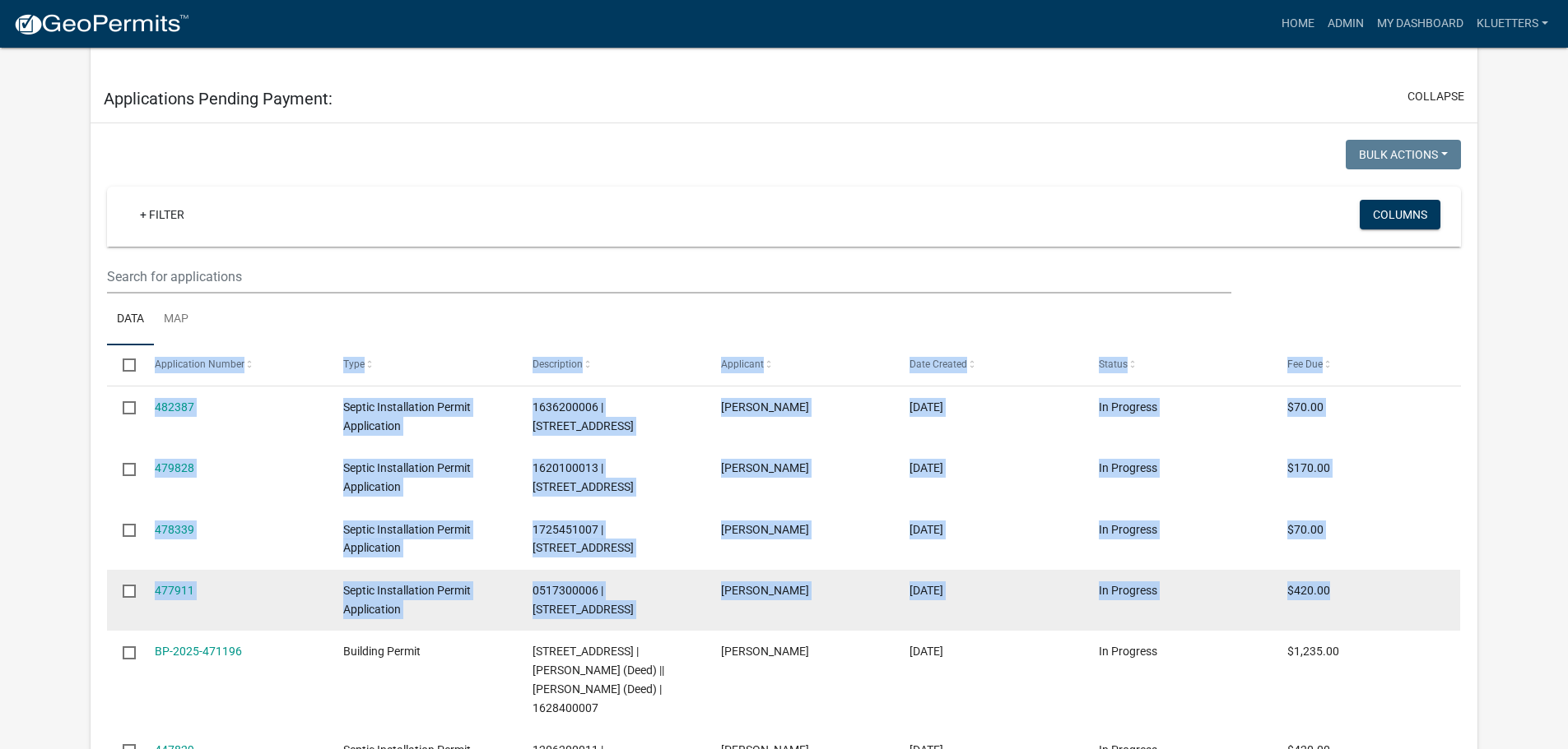
drag, startPoint x: 62, startPoint y: 304, endPoint x: 1351, endPoint y: 515, distance: 1306.2
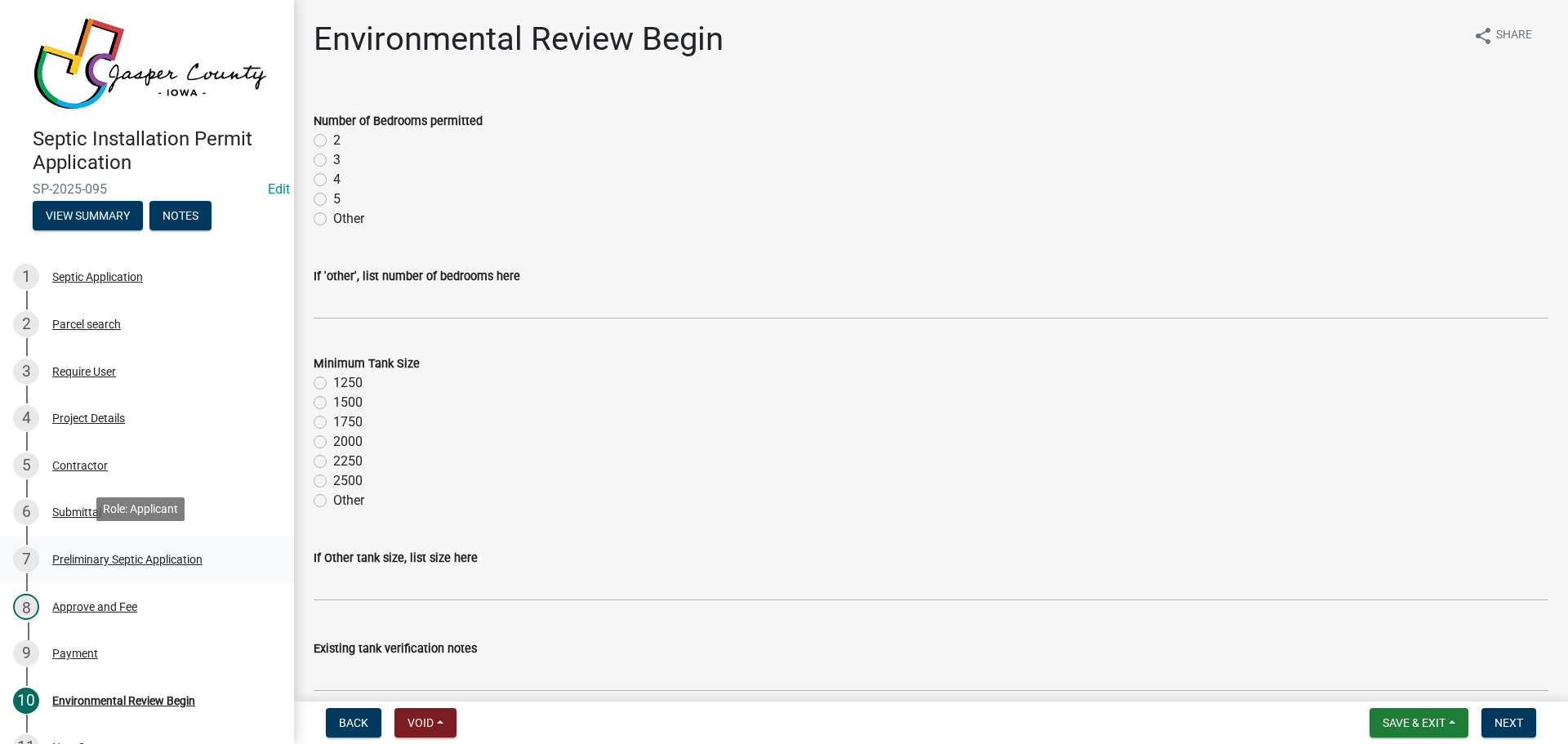
click at [136, 554] on div "Preliminary Septic Application" at bounding box center [127, 559] width 150 height 11
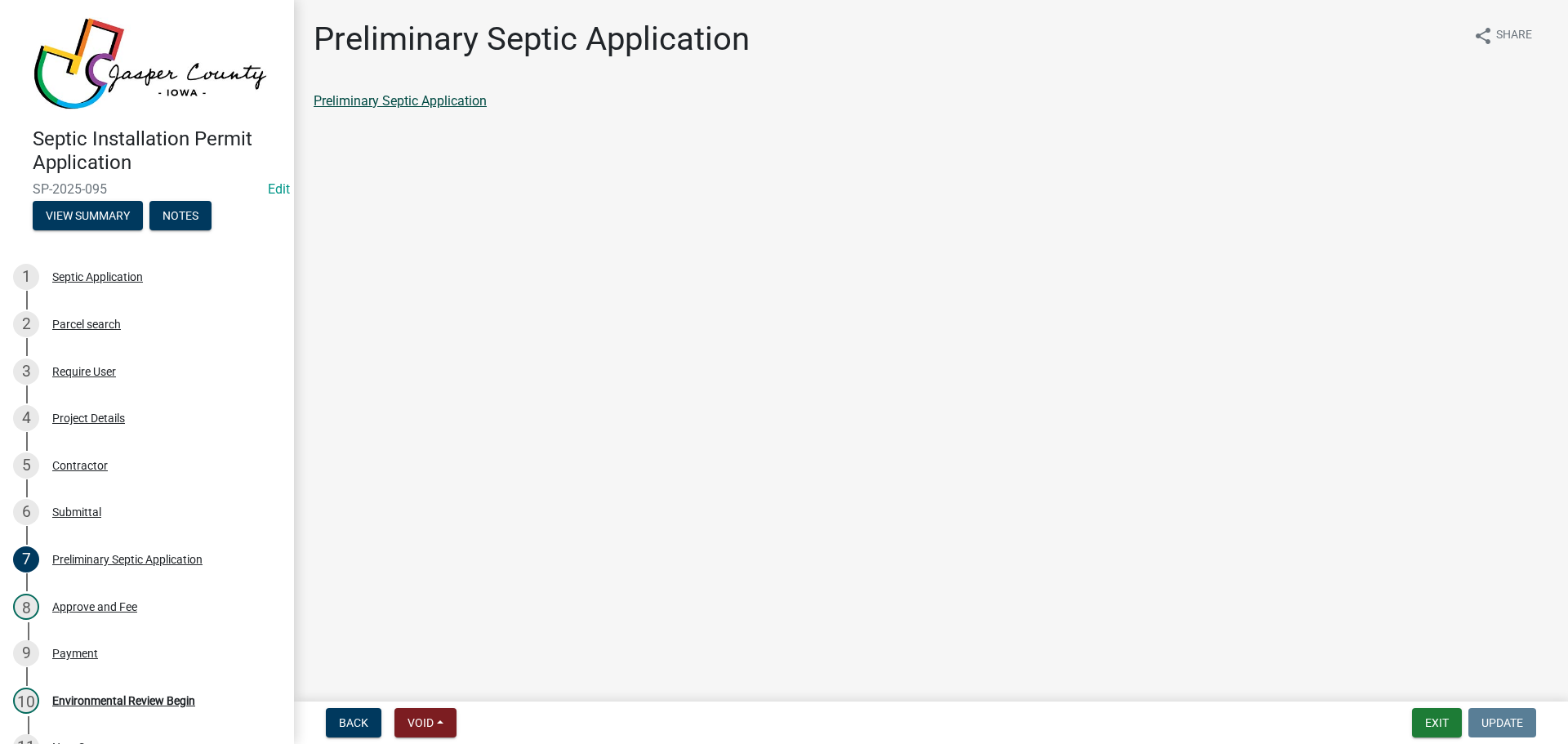
click at [390, 101] on link "Preliminary Septic Application" at bounding box center [400, 101] width 173 height 15
click at [132, 696] on div "Environmental Review Begin" at bounding box center [124, 701] width 143 height 11
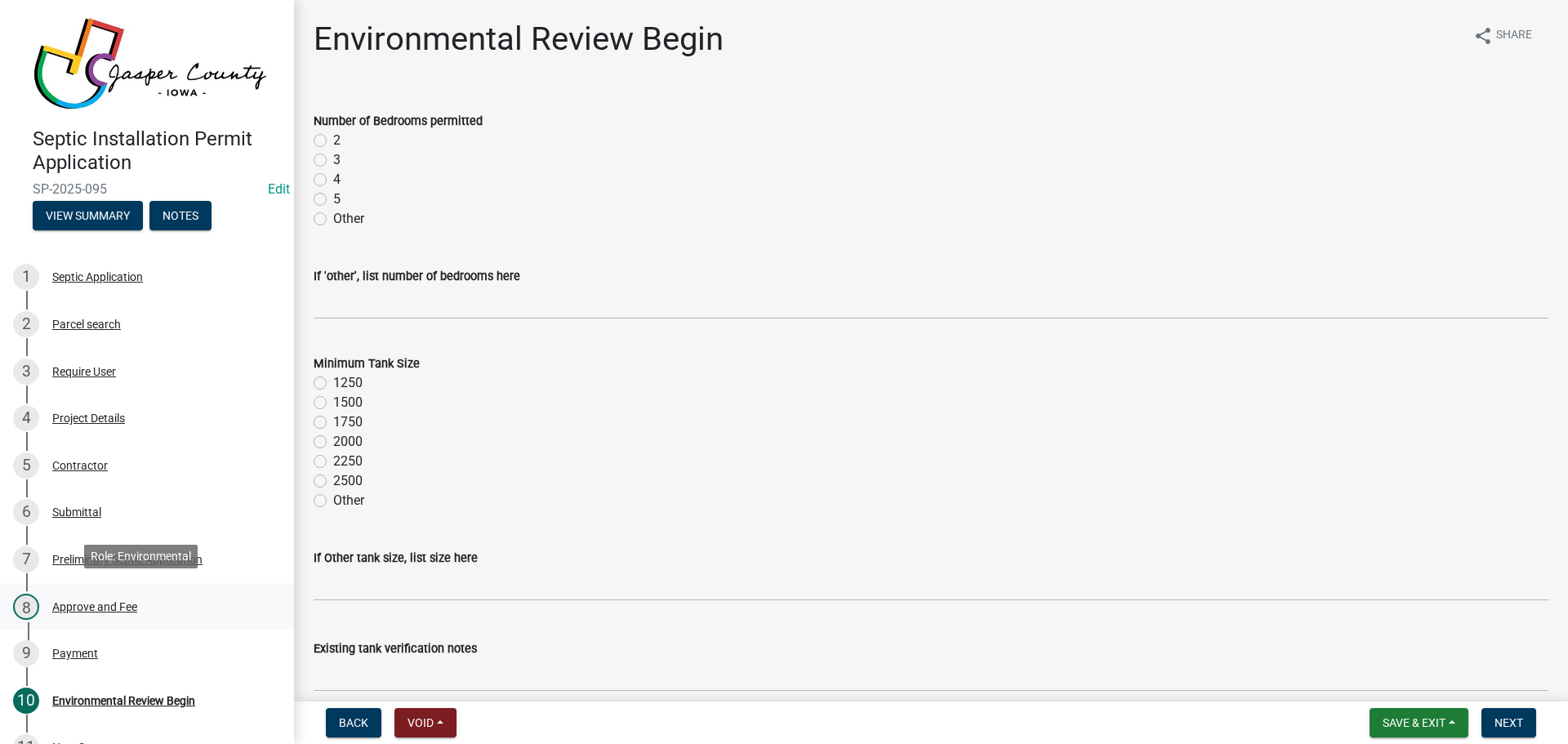
click at [104, 601] on div "Approve and Fee" at bounding box center [95, 606] width 85 height 11
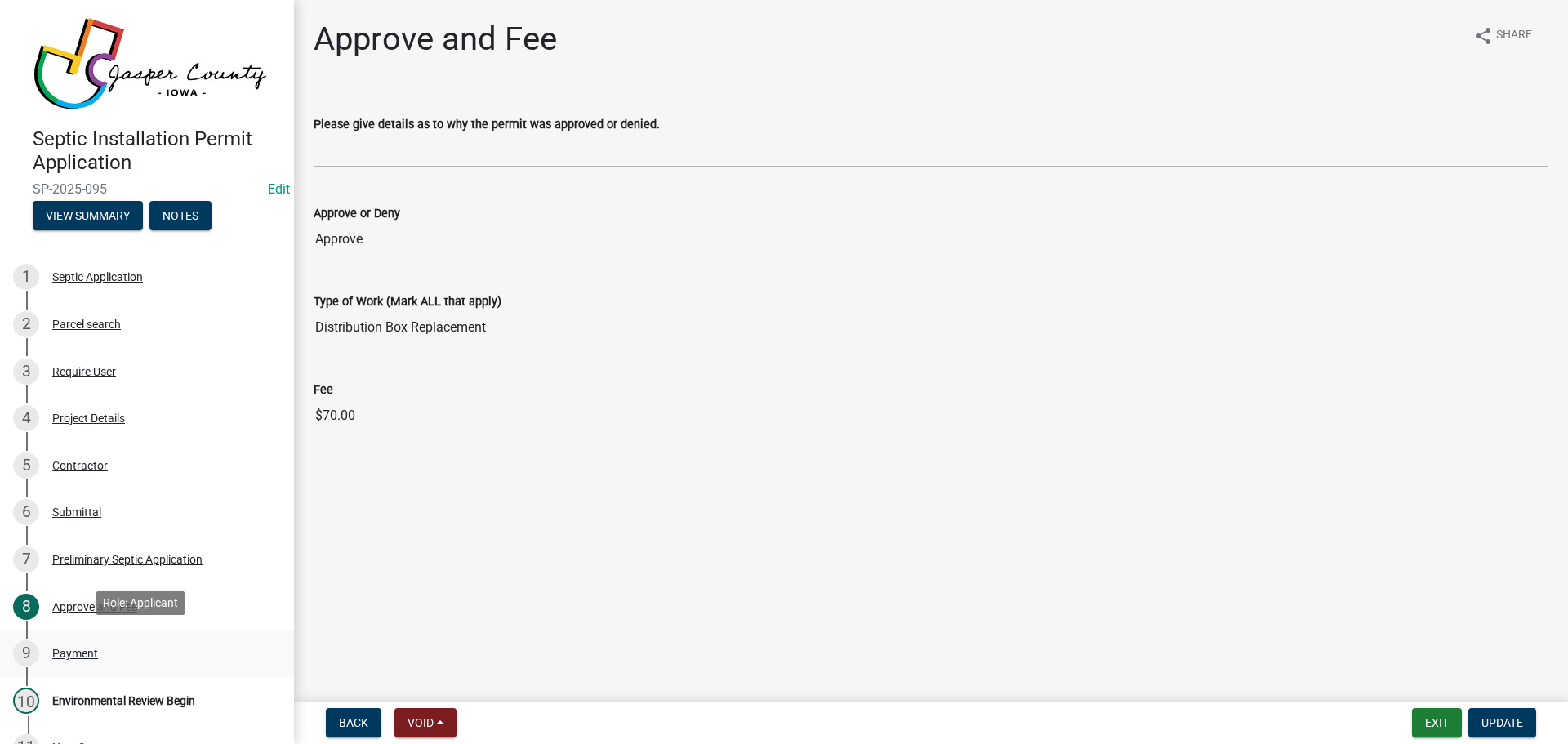
click at [74, 651] on div "Payment" at bounding box center [76, 653] width 46 height 11
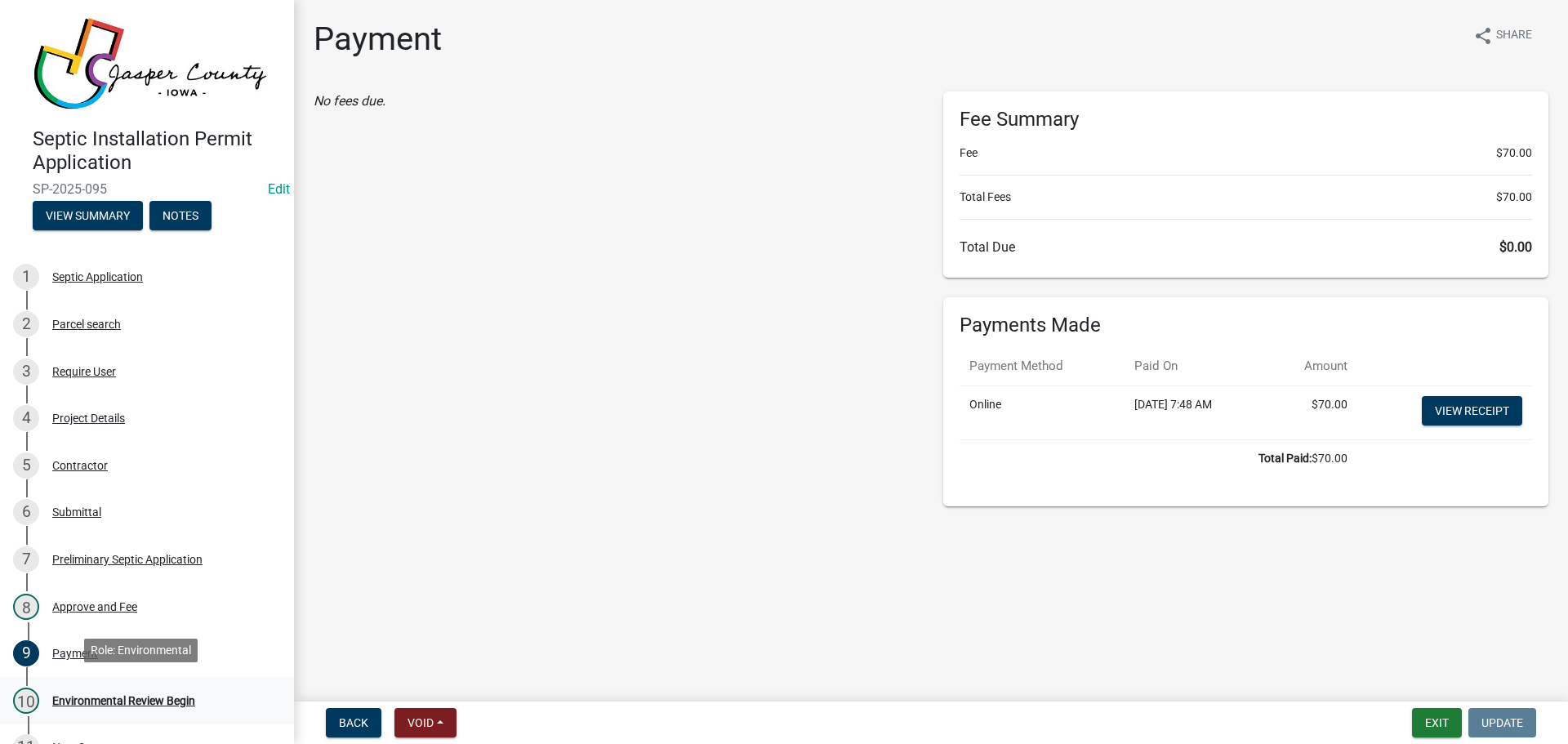
click at [107, 696] on div "Environmental Review Begin" at bounding box center [124, 701] width 143 height 11
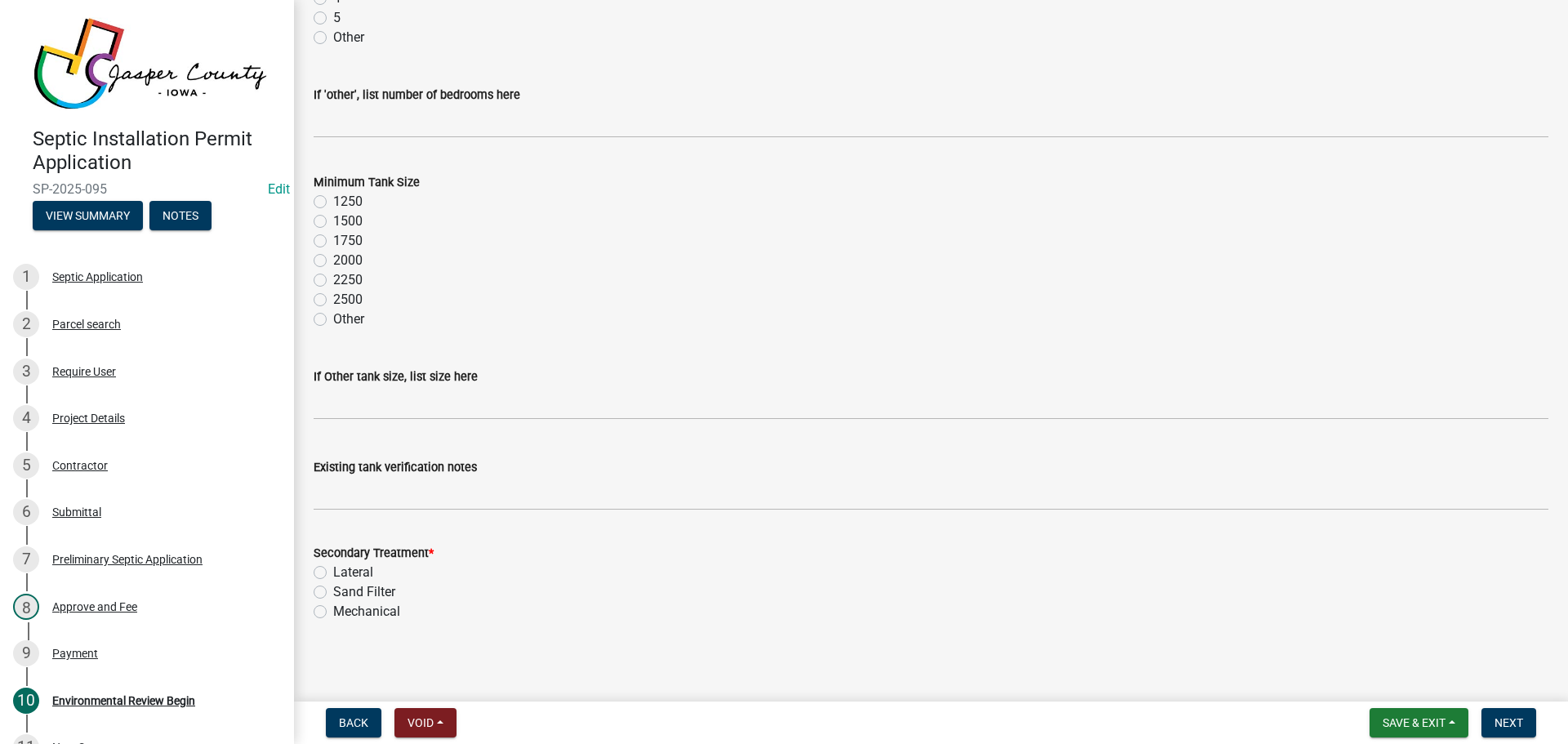
scroll to position [186, 0]
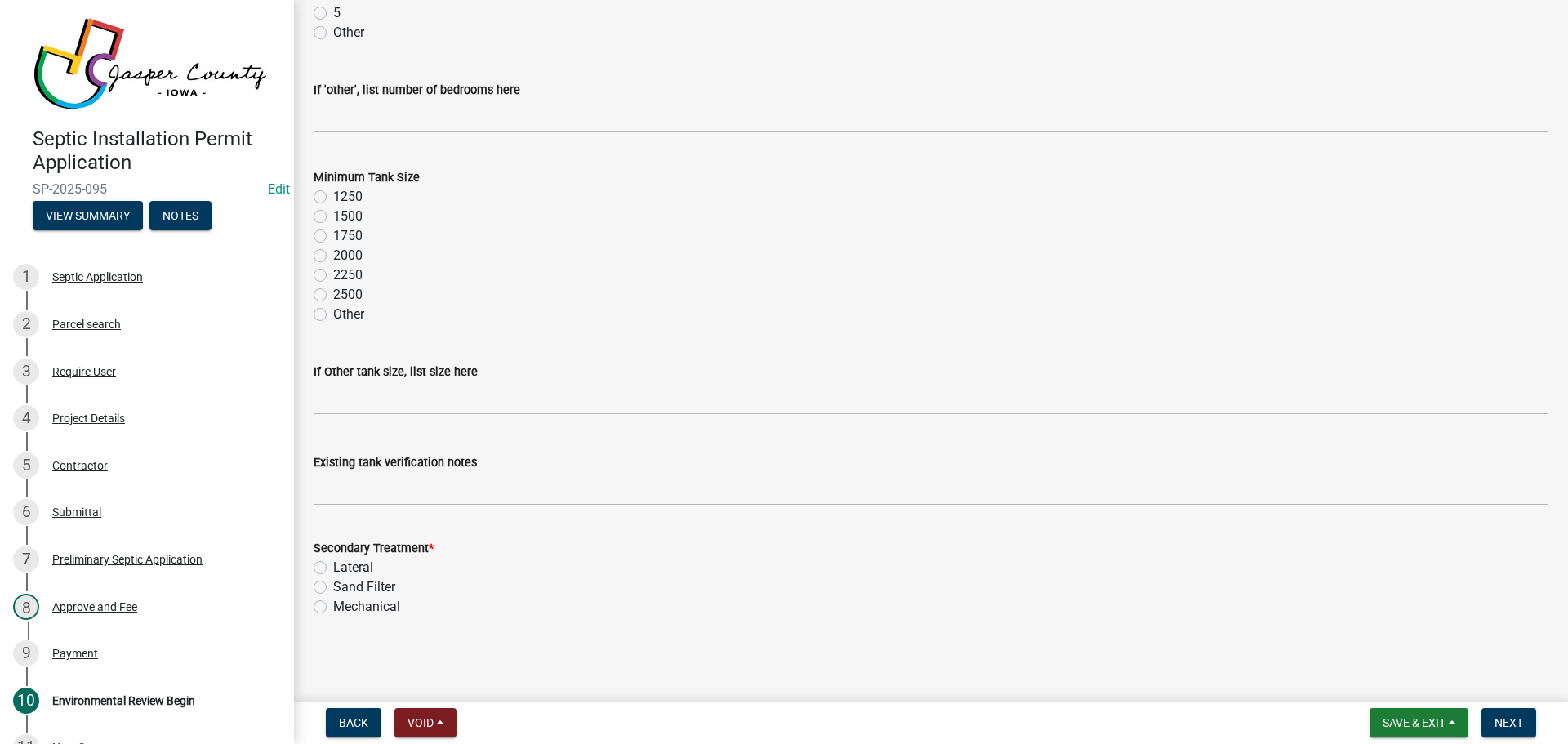
click at [333, 569] on label "Lateral" at bounding box center [352, 567] width 40 height 20
click at [333, 569] on input "Lateral" at bounding box center [338, 563] width 11 height 11
radio input "true"
click at [1501, 722] on span "Next" at bounding box center [1509, 723] width 29 height 13
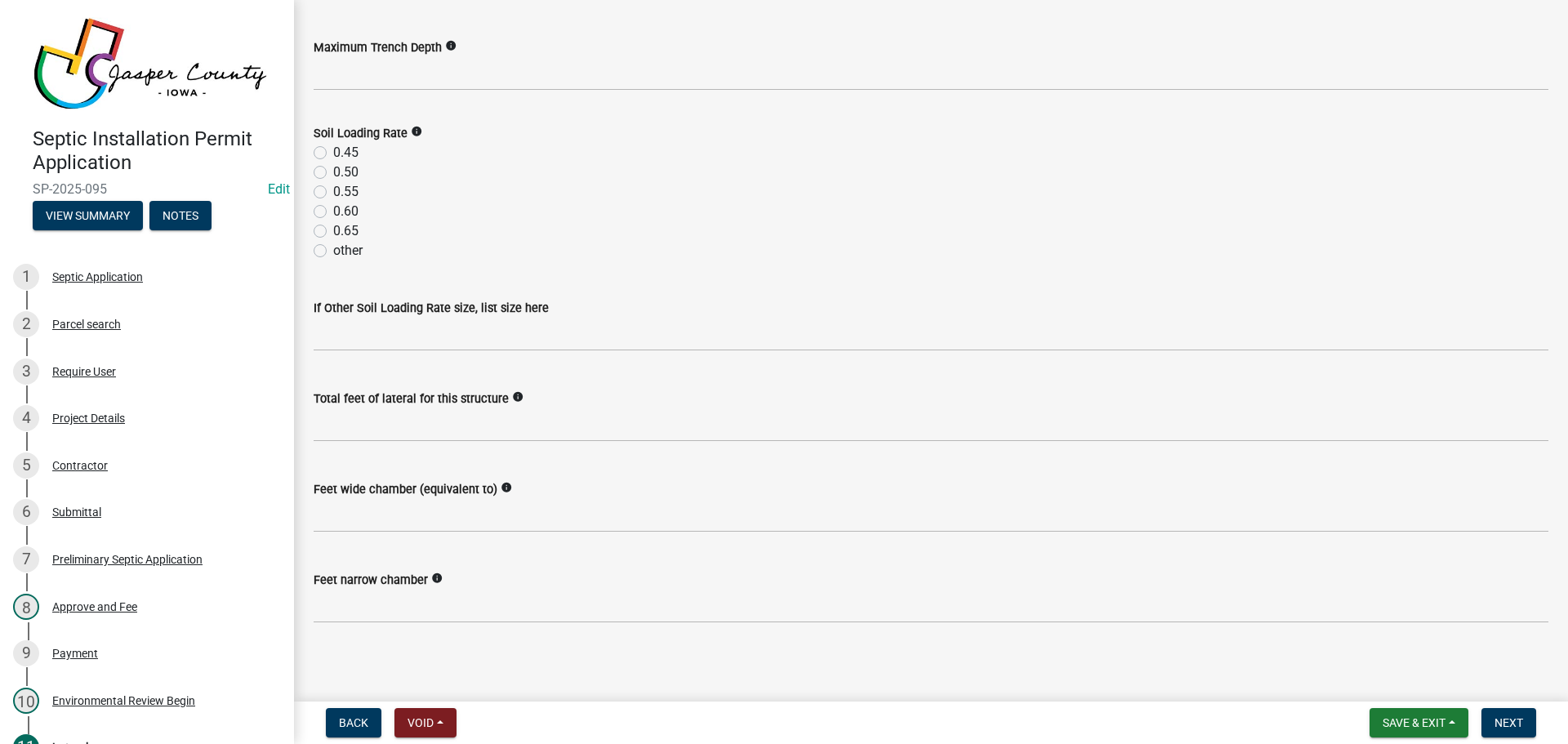
scroll to position [83, 0]
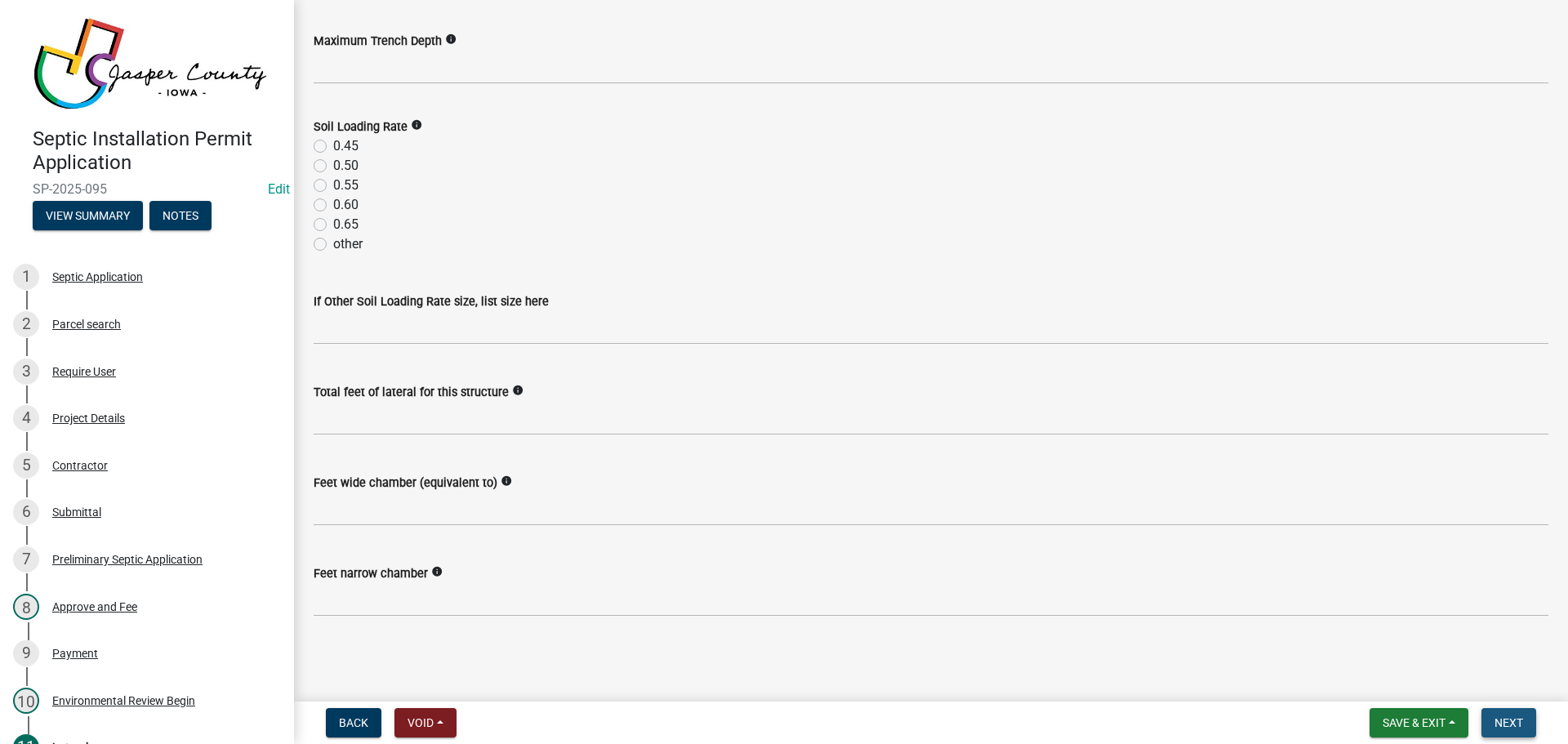
click at [1507, 720] on span "Next" at bounding box center [1509, 723] width 29 height 13
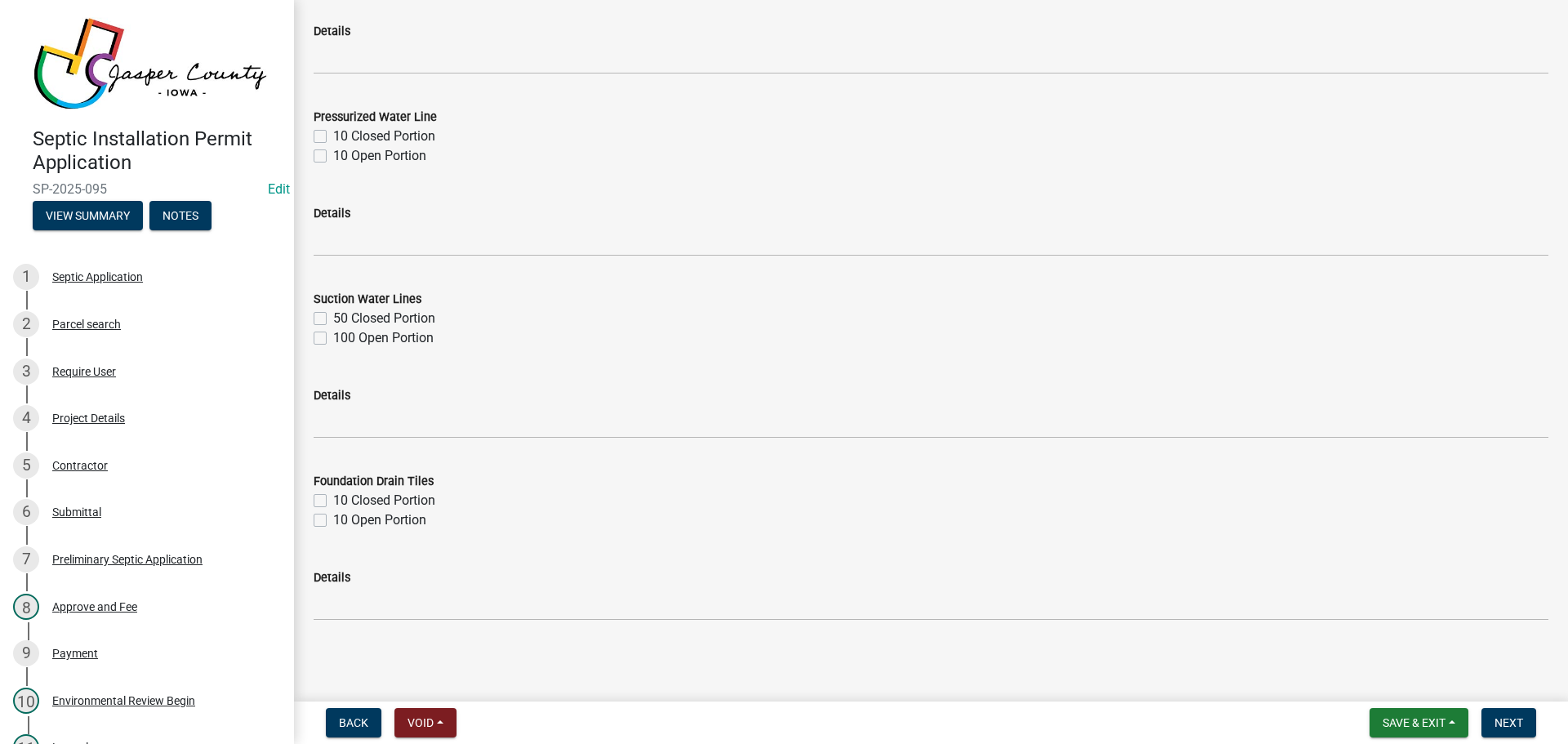
scroll to position [1892, 0]
click at [1500, 720] on span "Next" at bounding box center [1509, 723] width 29 height 13
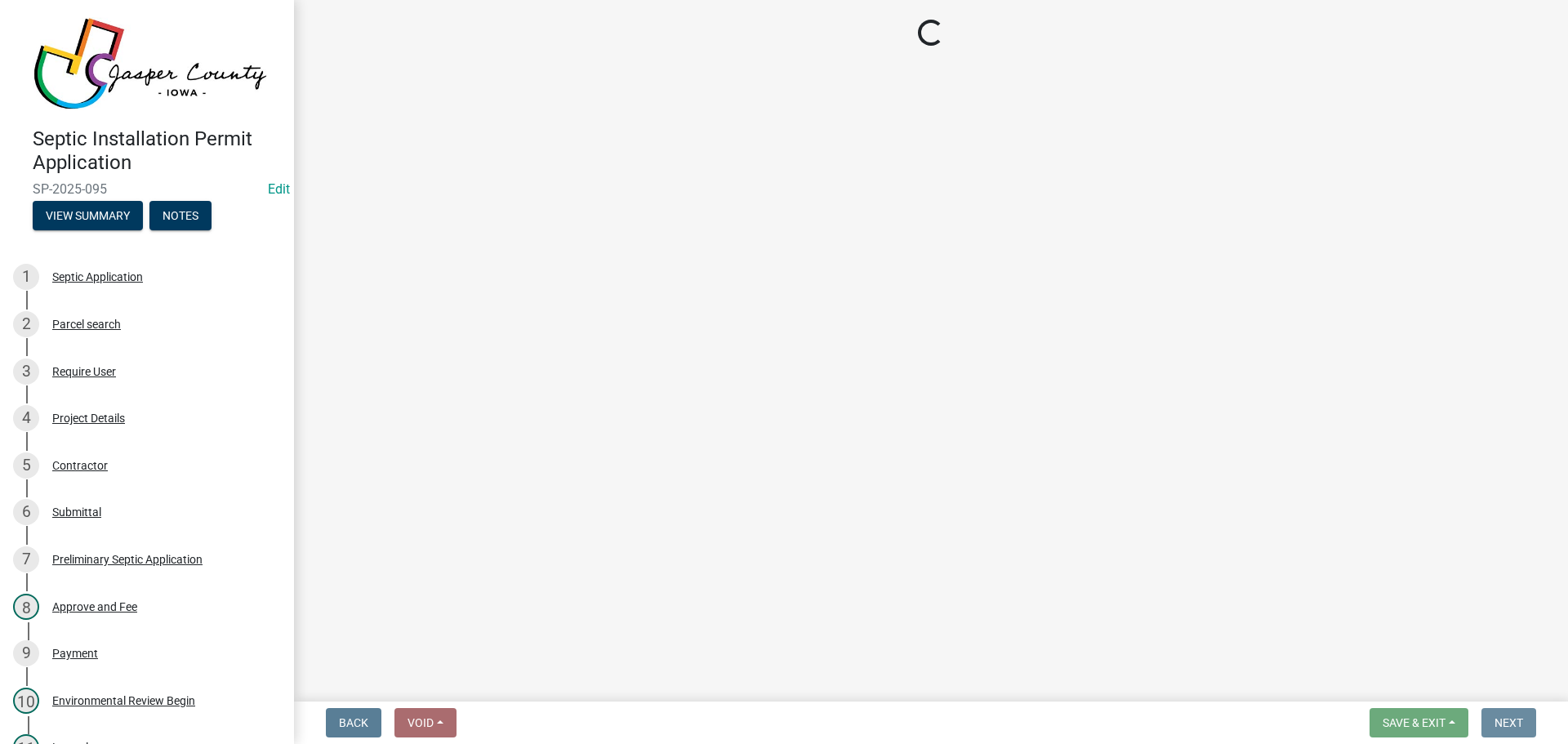
scroll to position [0, 0]
